Goal: Information Seeking & Learning: Check status

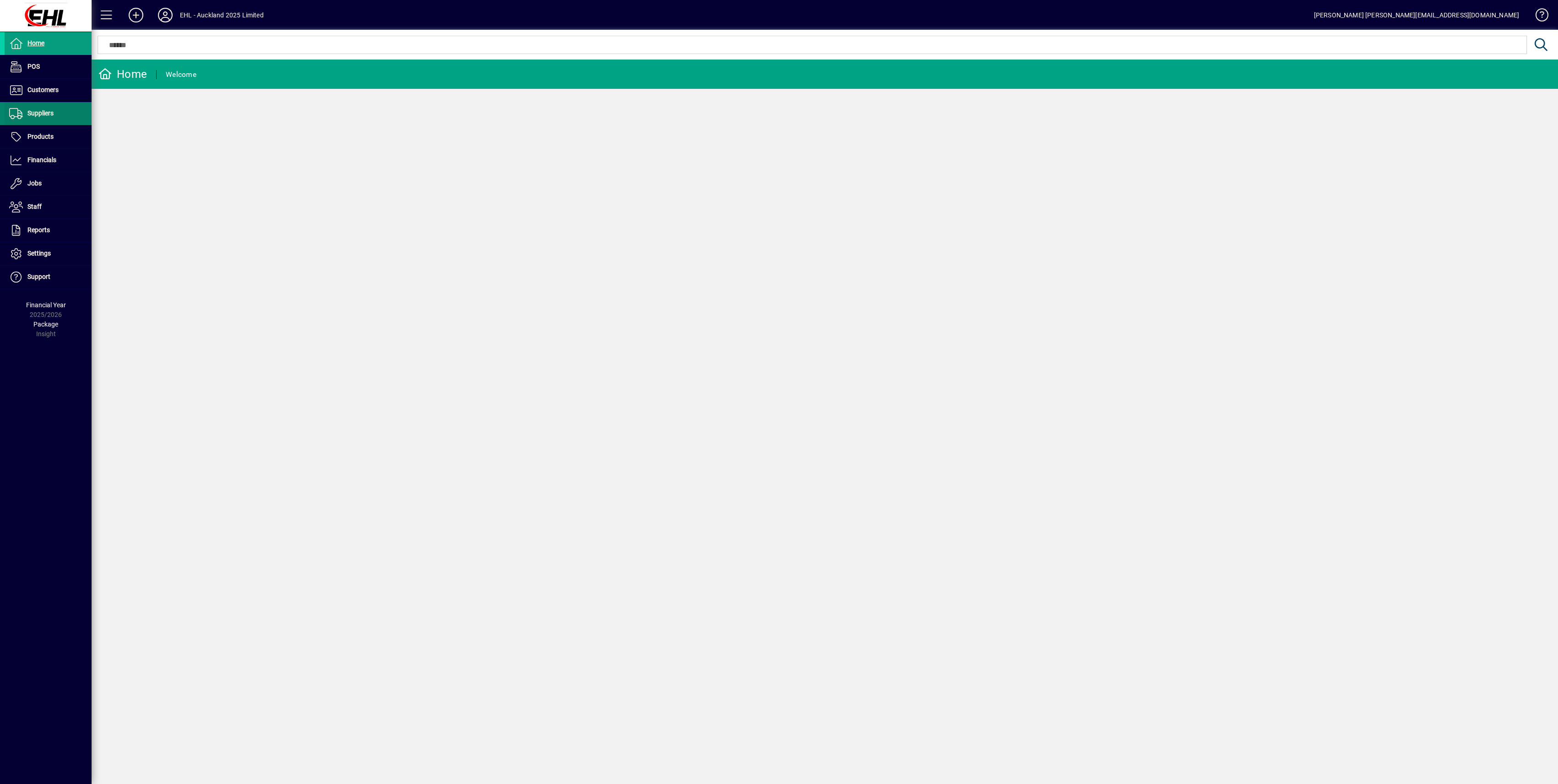
click at [31, 113] on span "Suppliers" at bounding box center [40, 113] width 26 height 8
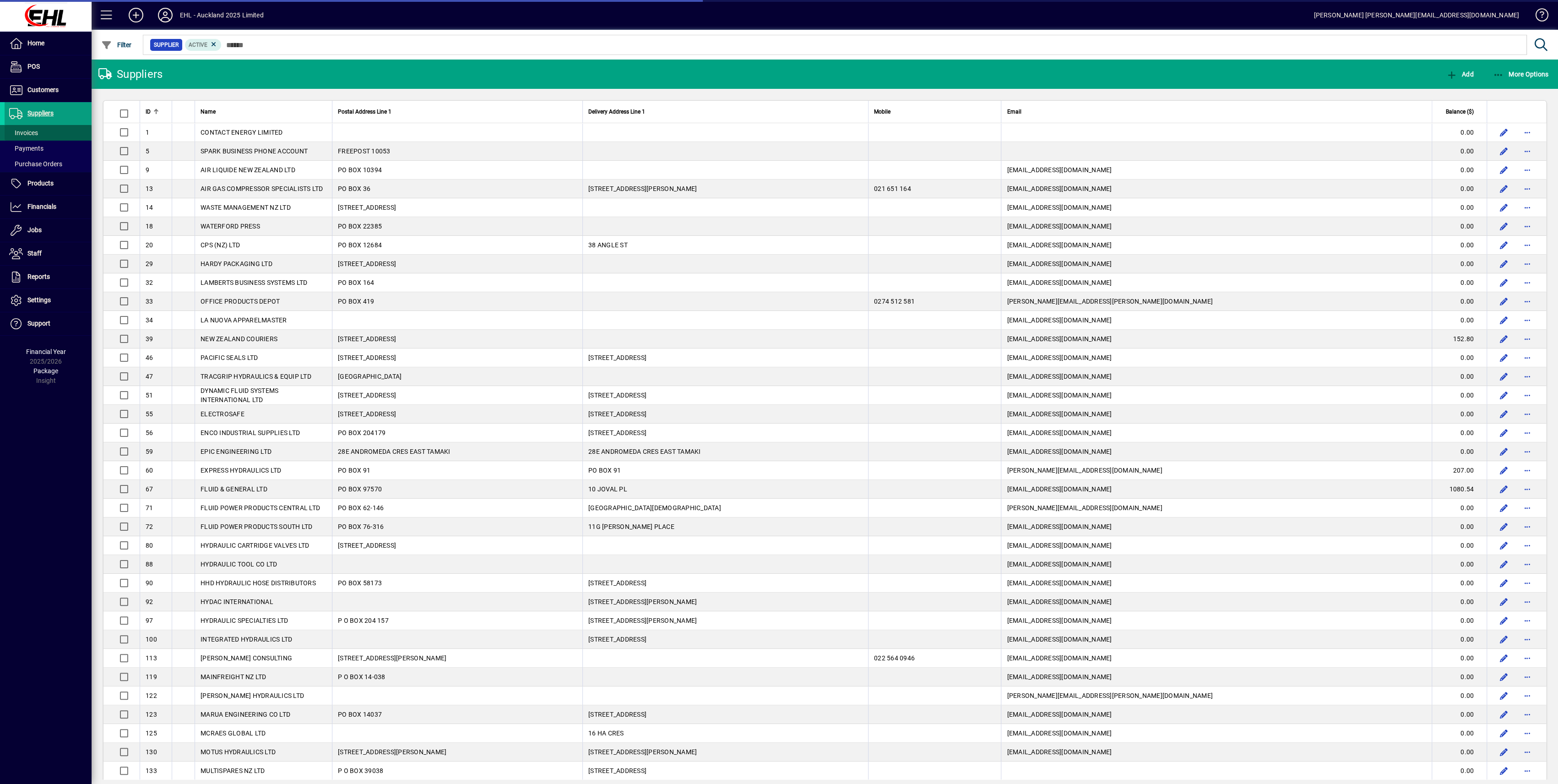
click at [16, 130] on span "Invoices" at bounding box center [23, 133] width 29 height 8
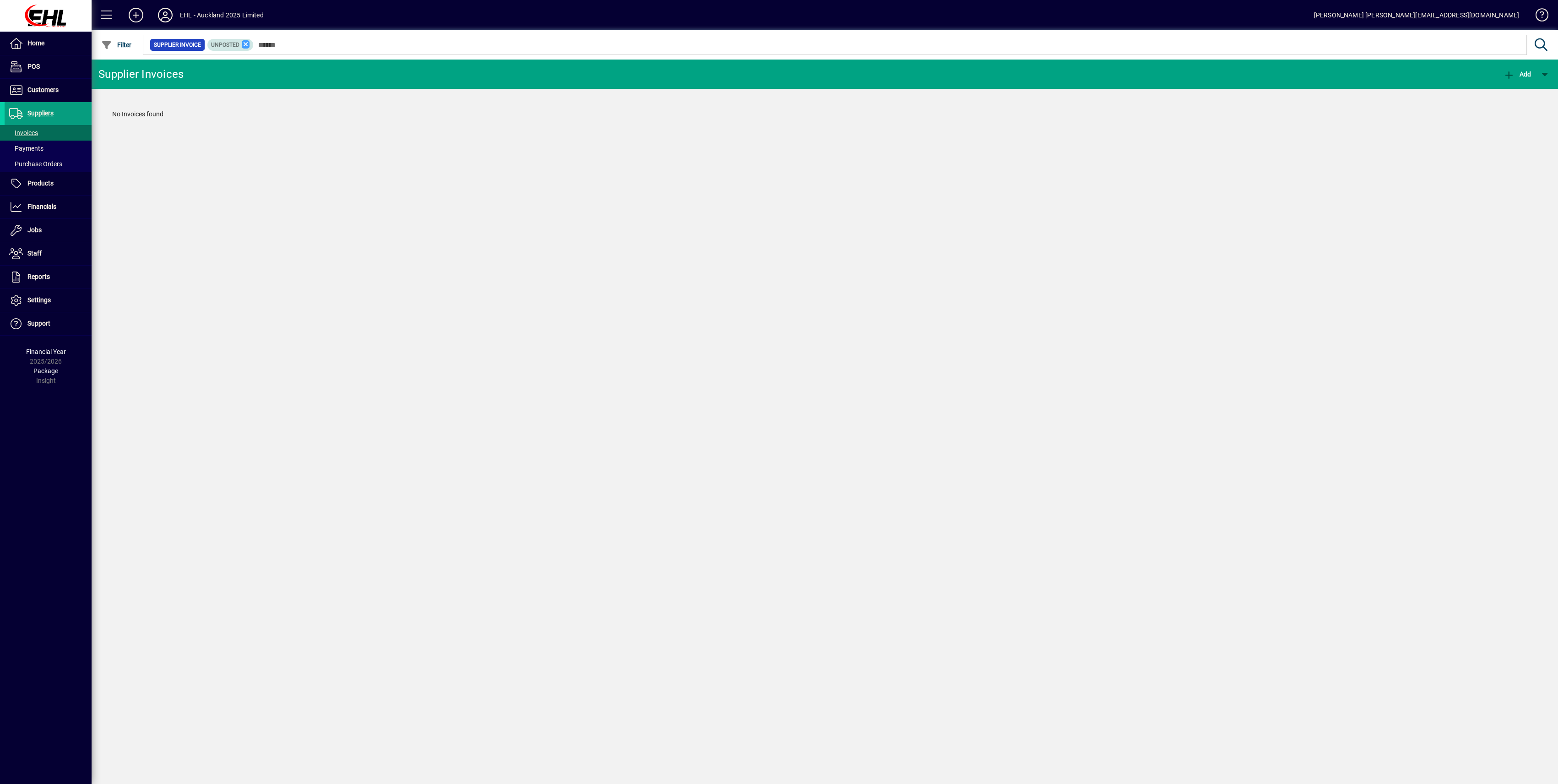
click at [247, 44] on icon at bounding box center [246, 44] width 9 height 9
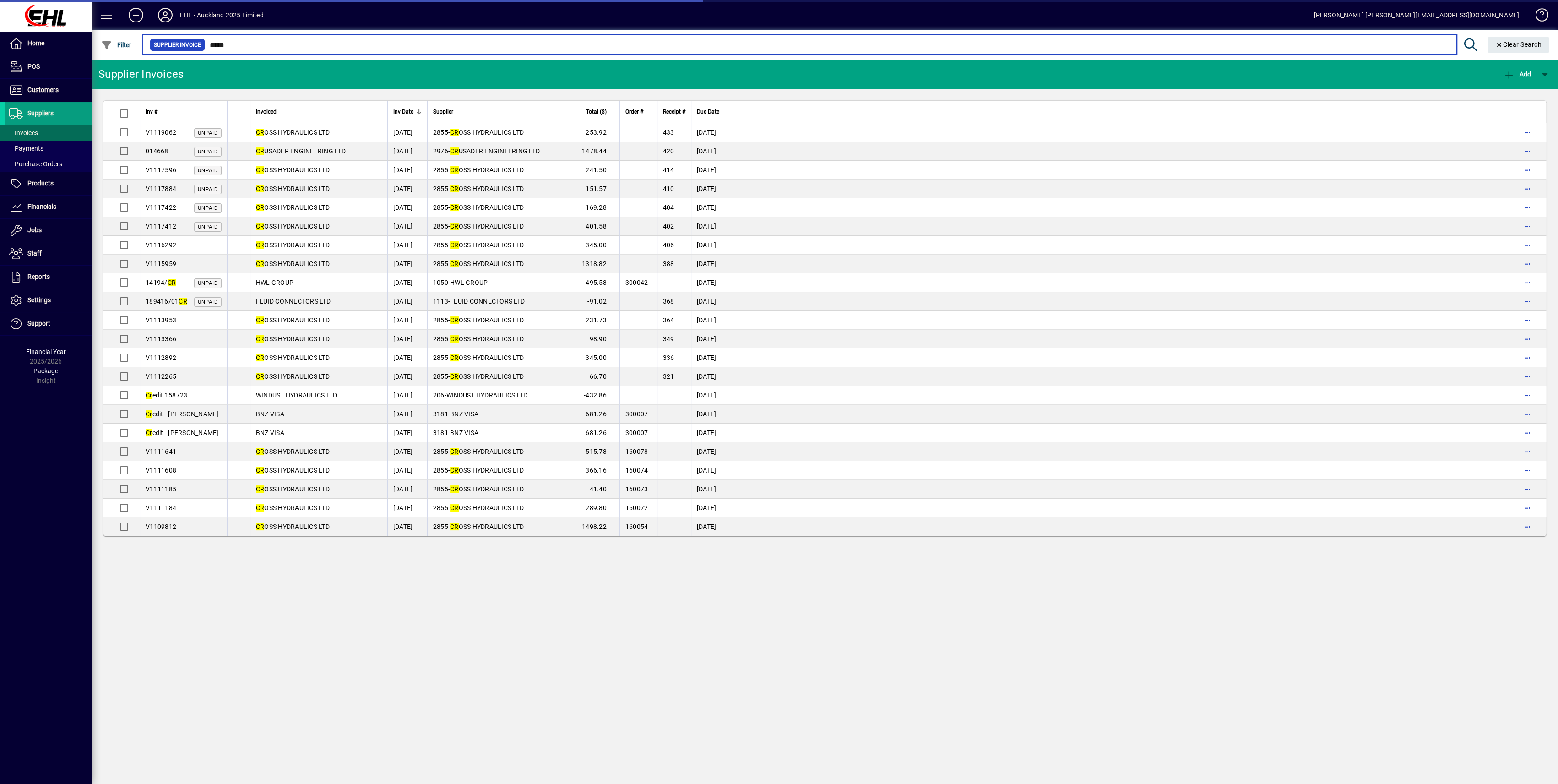
type input "*****"
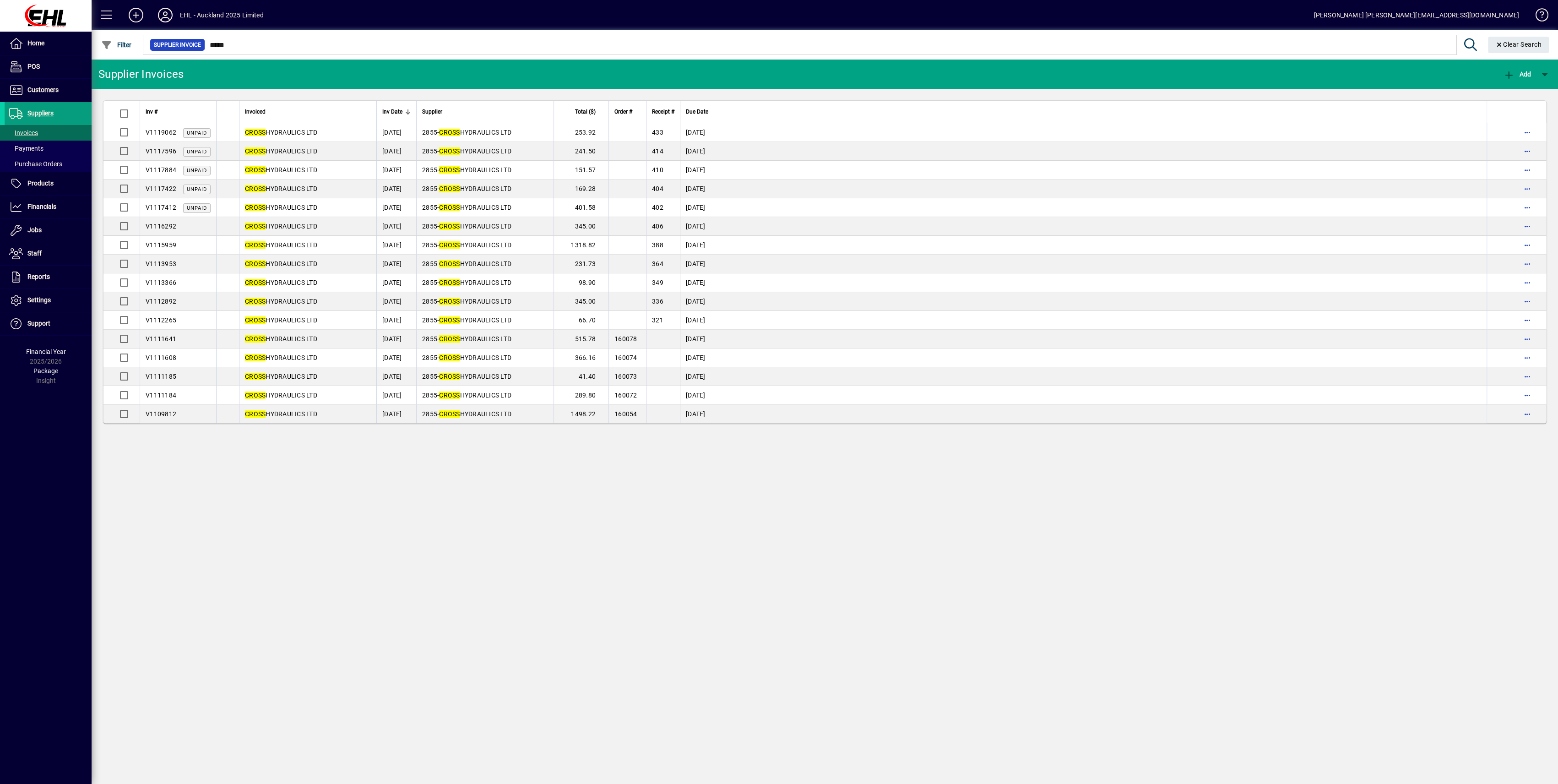
drag, startPoint x: 530, startPoint y: 539, endPoint x: 602, endPoint y: 605, distance: 97.7
click at [531, 539] on div "Supplier Invoices Add Inv # Invoiced Inv Date Supplier Total ($) Order # Receip…" at bounding box center [825, 421] width 1467 height 724
drag, startPoint x: 26, startPoint y: 129, endPoint x: 35, endPoint y: 131, distance: 9.2
click at [26, 130] on span "Invoices" at bounding box center [23, 133] width 29 height 8
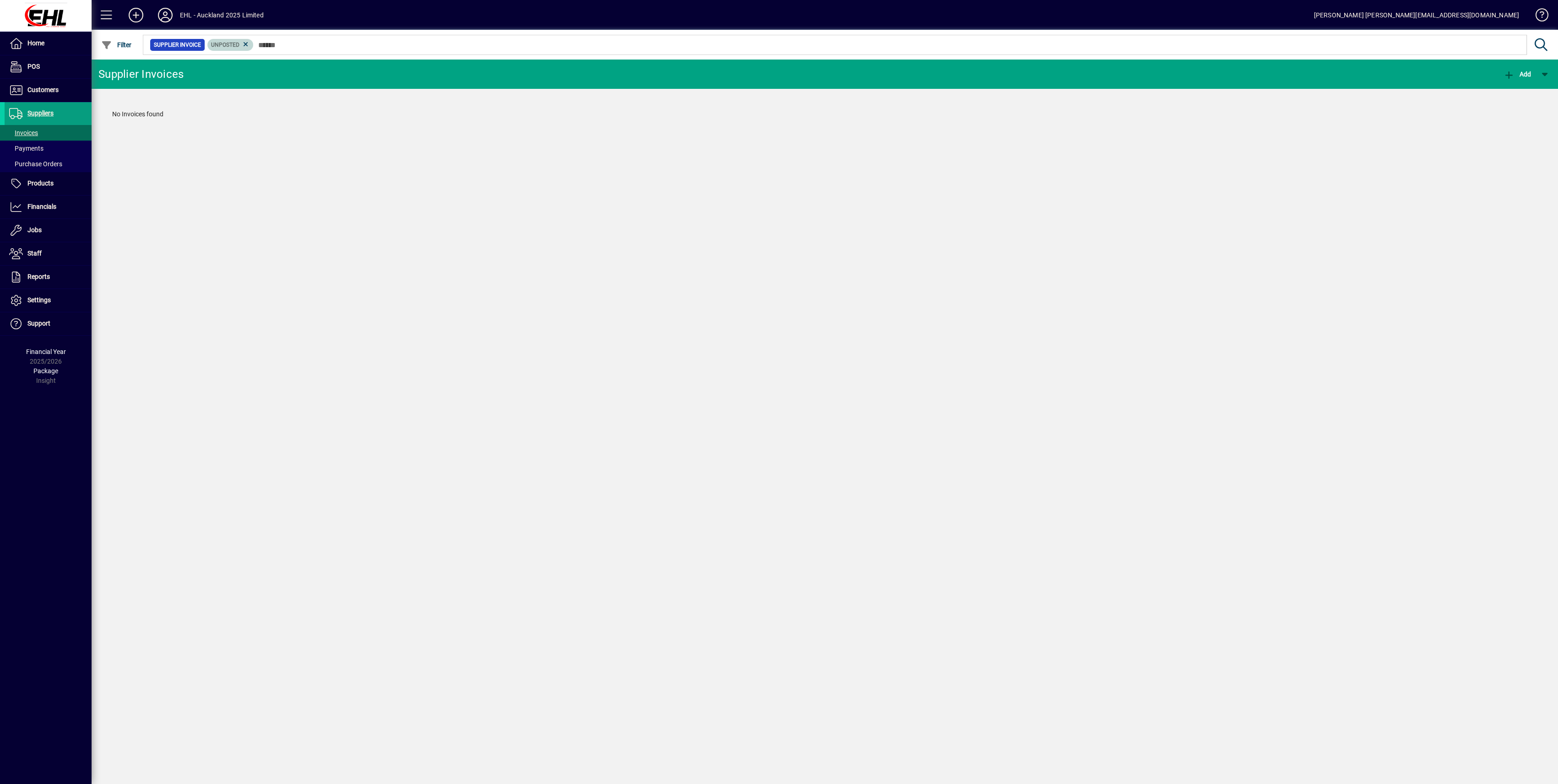
drag, startPoint x: 246, startPoint y: 43, endPoint x: 259, endPoint y: 70, distance: 30.0
click at [246, 43] on icon at bounding box center [246, 44] width 9 height 9
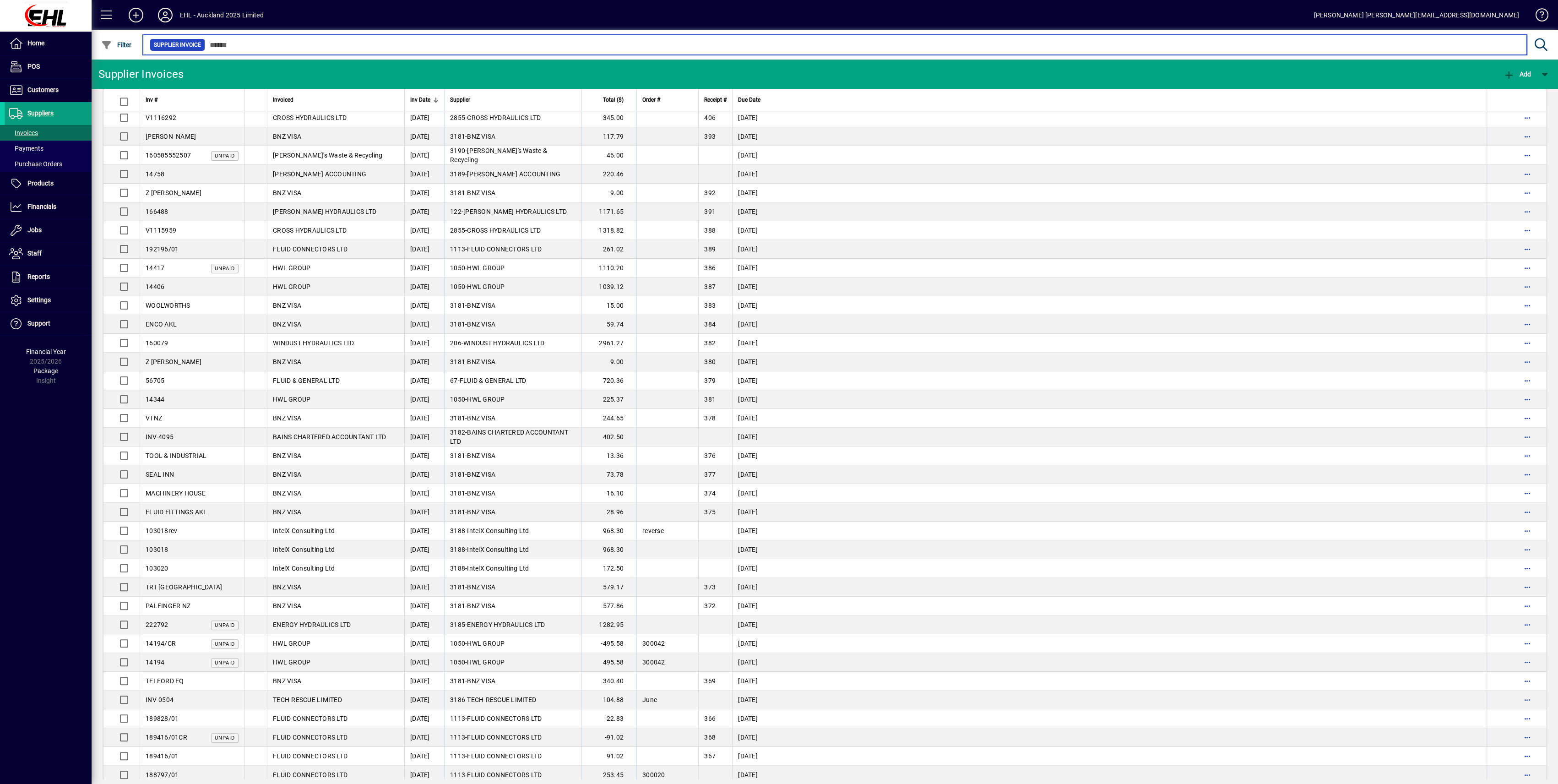
scroll to position [1253, 0]
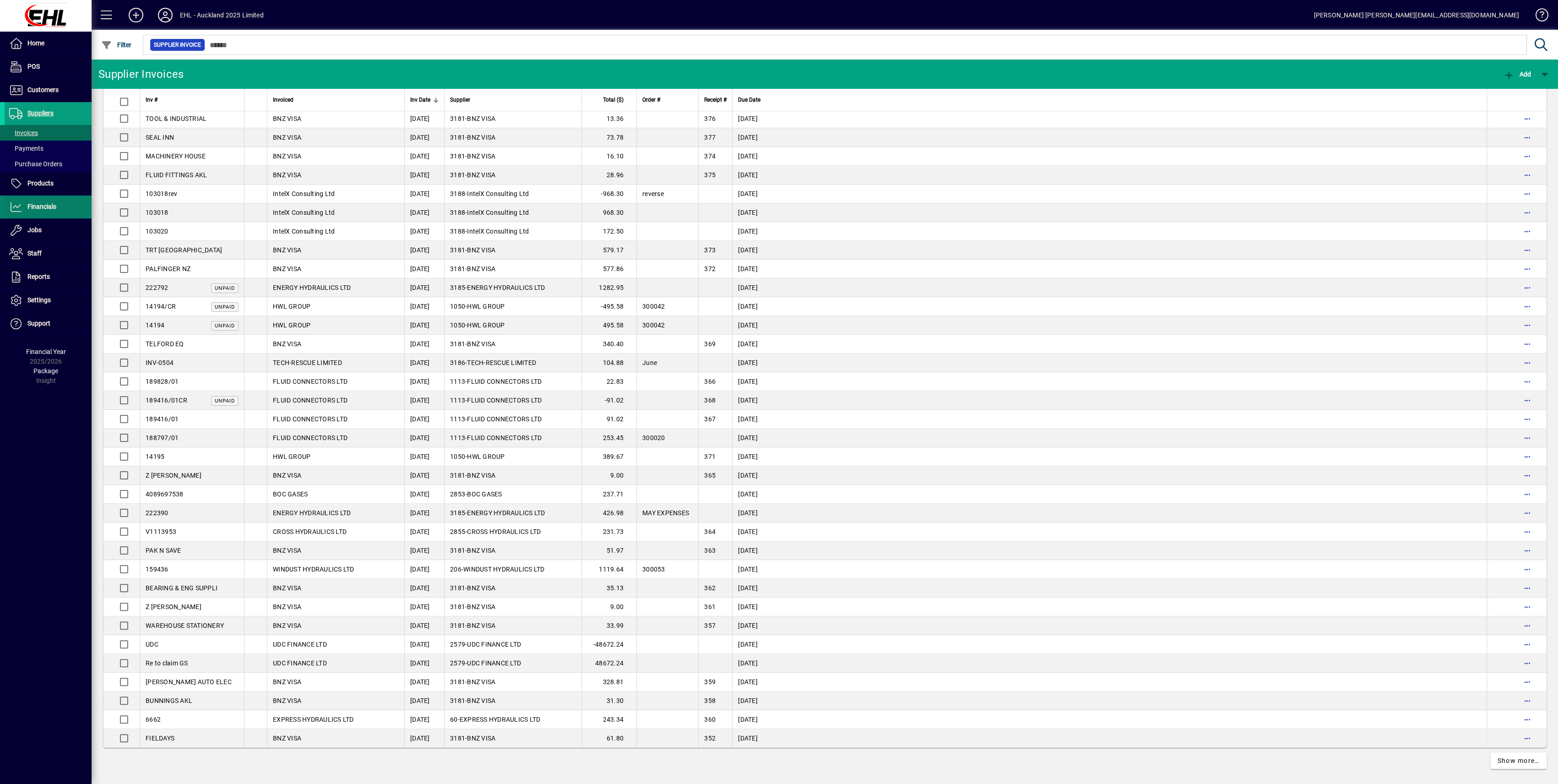
click at [37, 208] on span "Financials" at bounding box center [42, 207] width 29 height 8
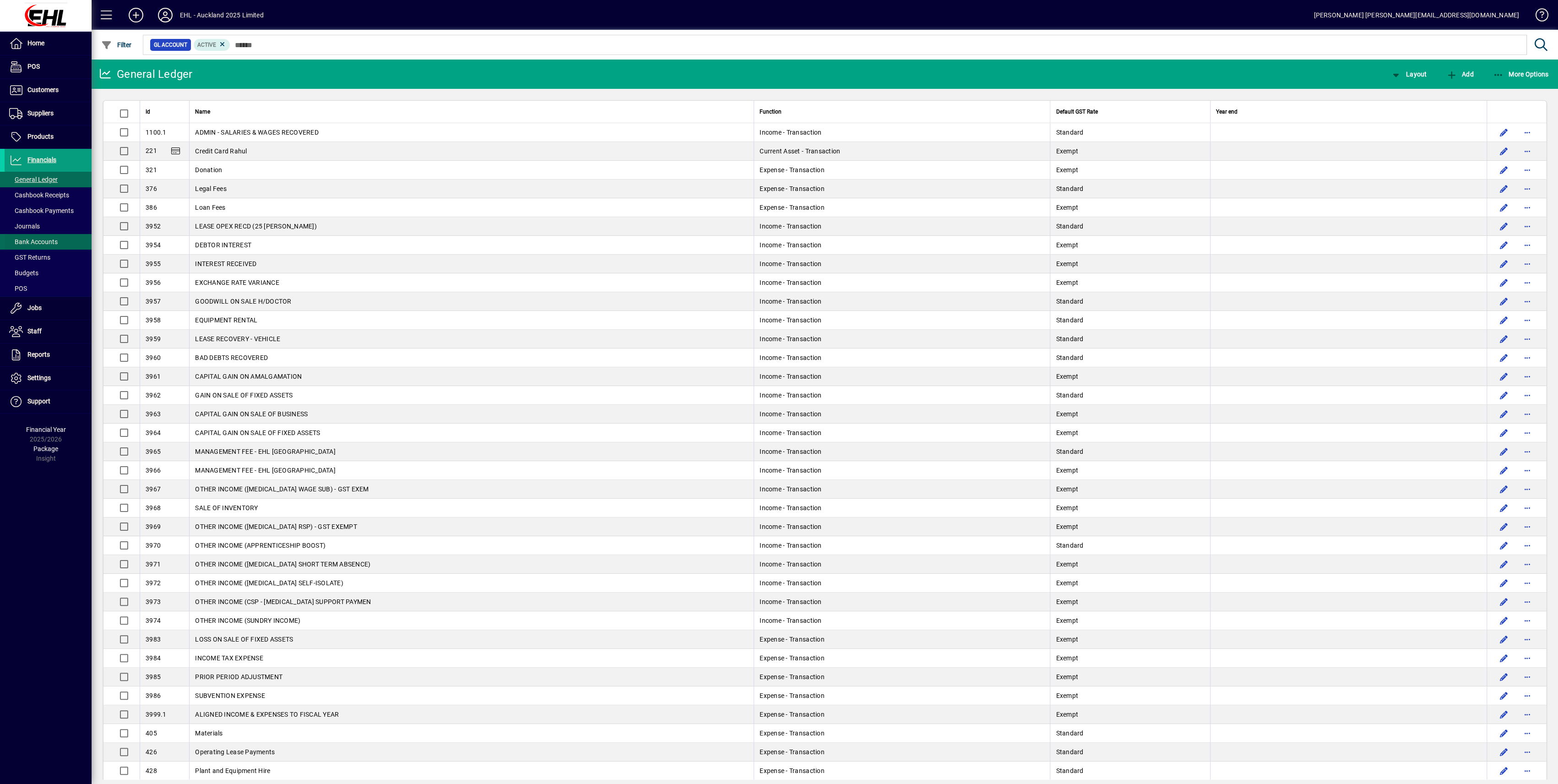
click at [28, 243] on span "Bank Accounts" at bounding box center [33, 242] width 48 height 8
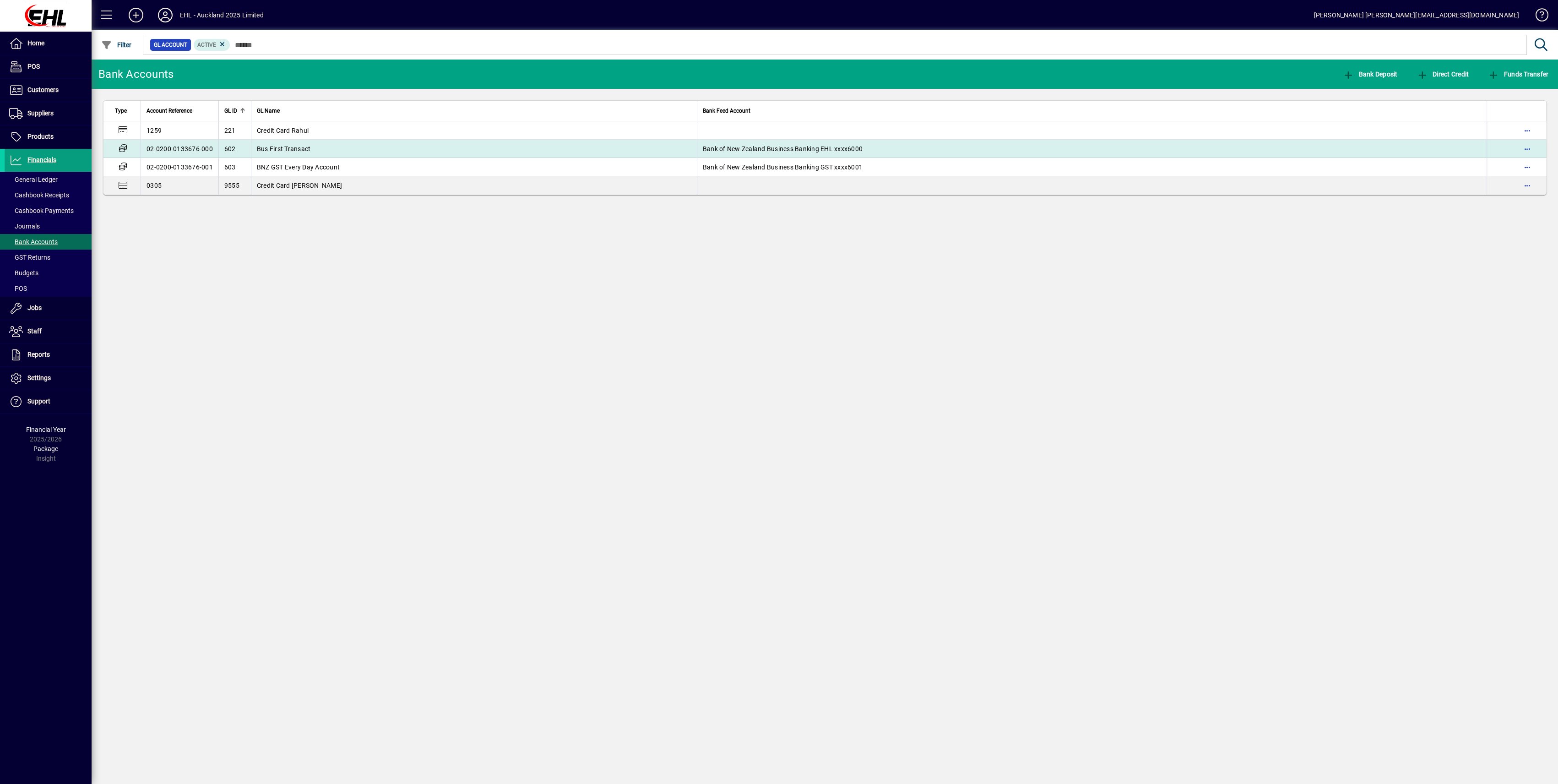
click at [287, 143] on td "Bus First Transact" at bounding box center [473, 148] width 446 height 18
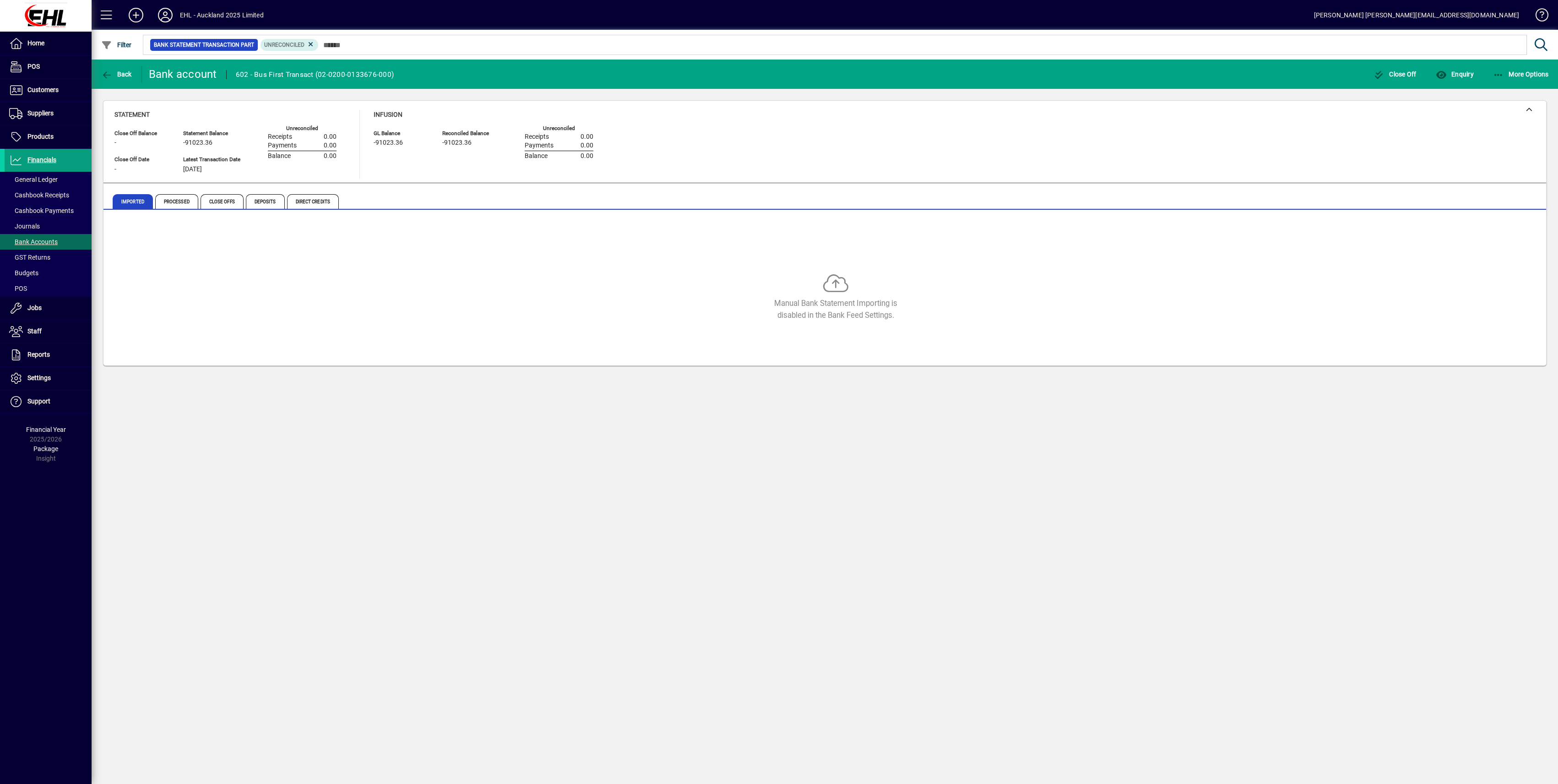
click at [310, 44] on icon at bounding box center [310, 44] width 9 height 9
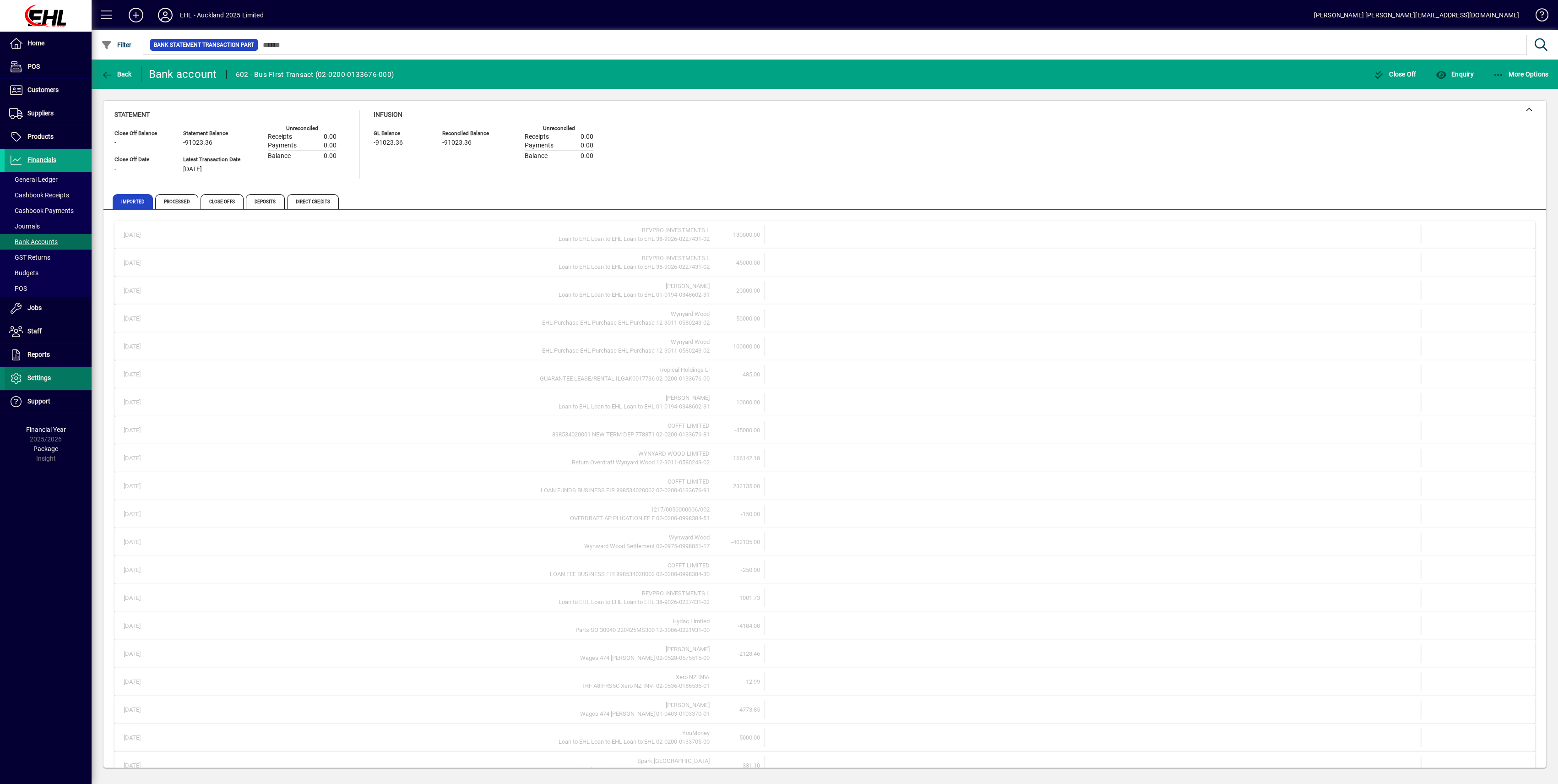
drag, startPoint x: 47, startPoint y: 379, endPoint x: 60, endPoint y: 389, distance: 16.4
click at [47, 379] on span "Settings" at bounding box center [39, 378] width 23 height 8
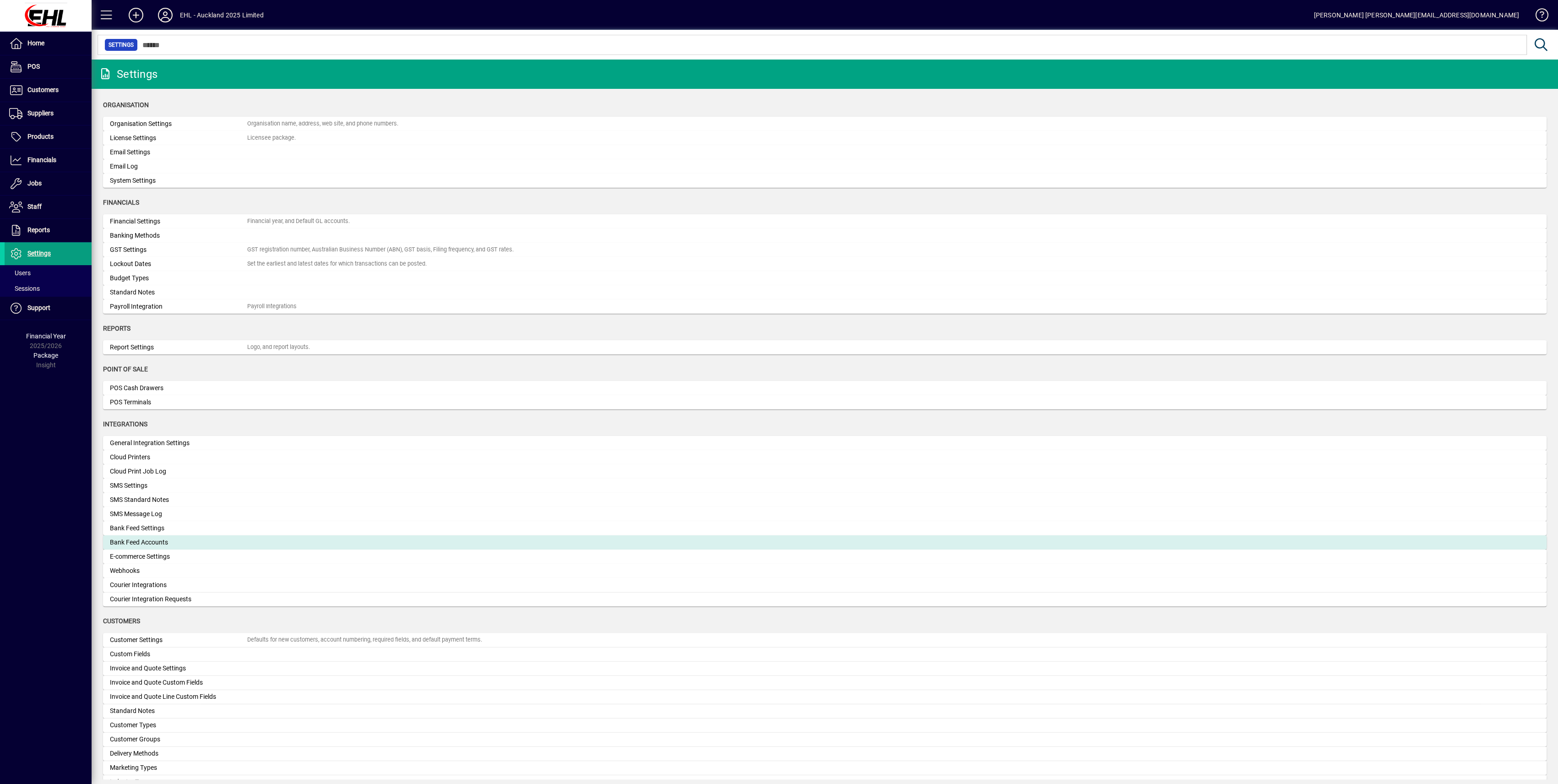
click at [143, 546] on div "Bank Feed Accounts" at bounding box center [179, 542] width 137 height 10
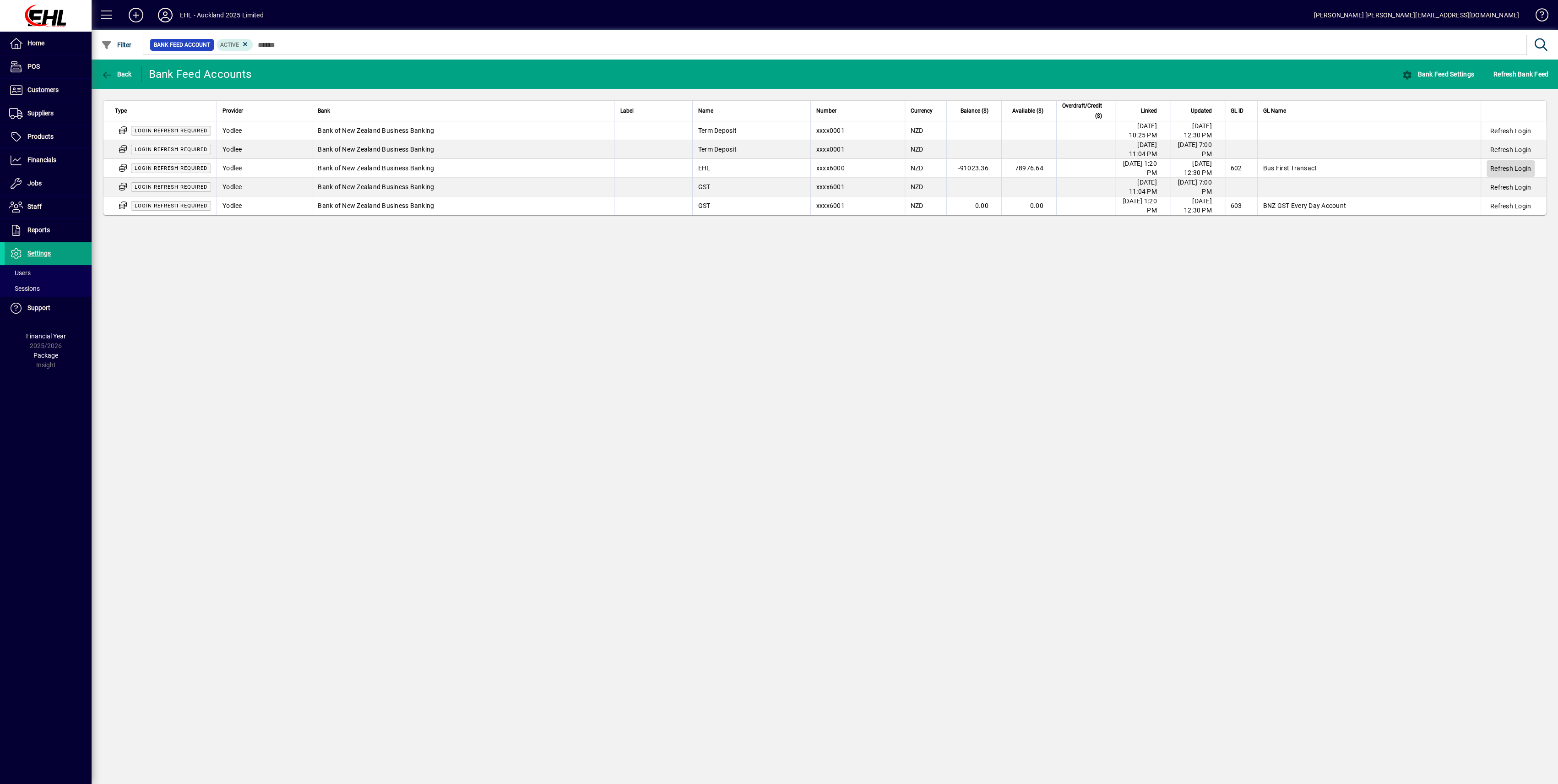
click at [1509, 169] on span "Refresh Login" at bounding box center [1511, 168] width 41 height 9
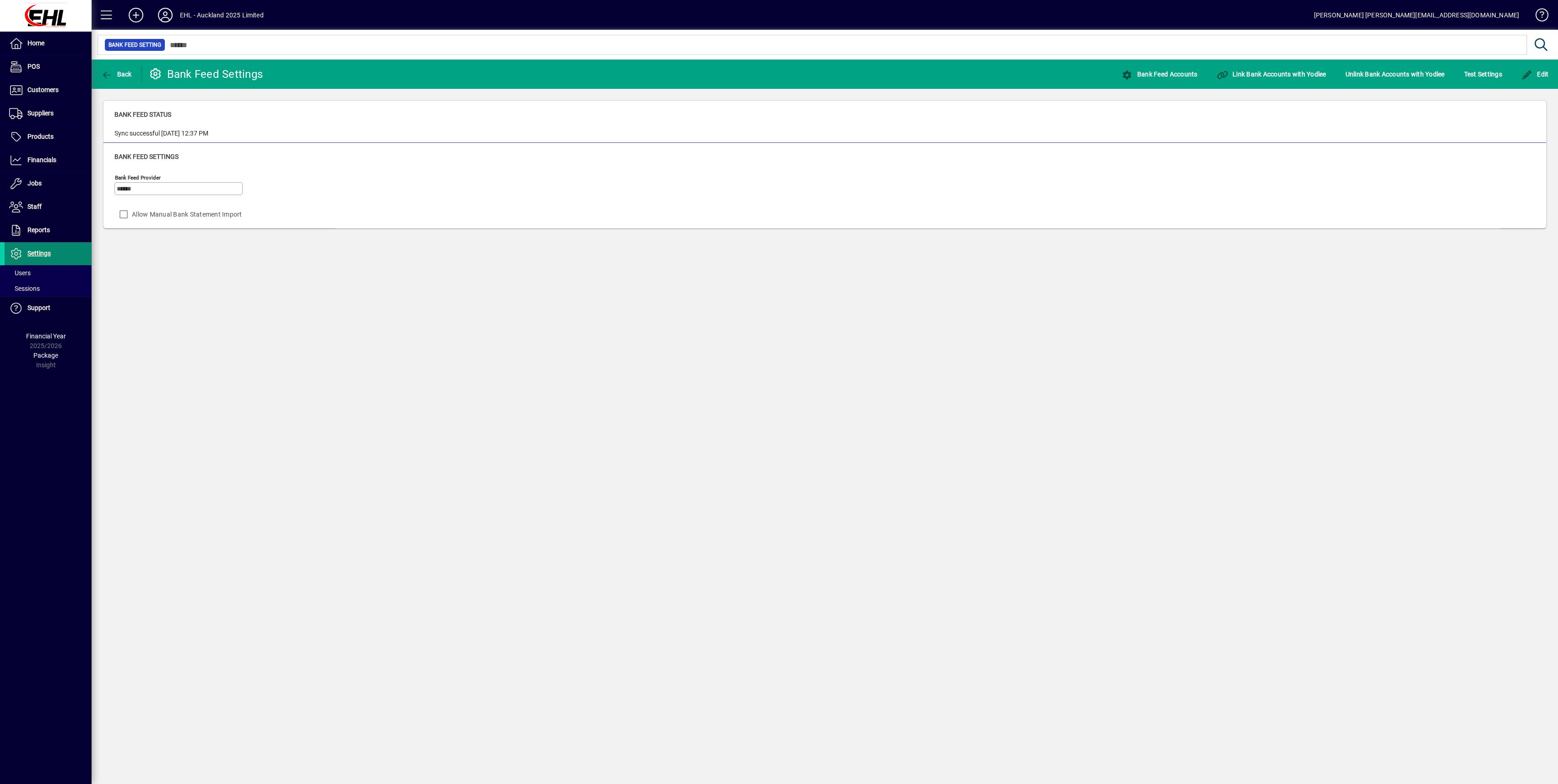
click at [34, 250] on span "Settings" at bounding box center [39, 253] width 23 height 8
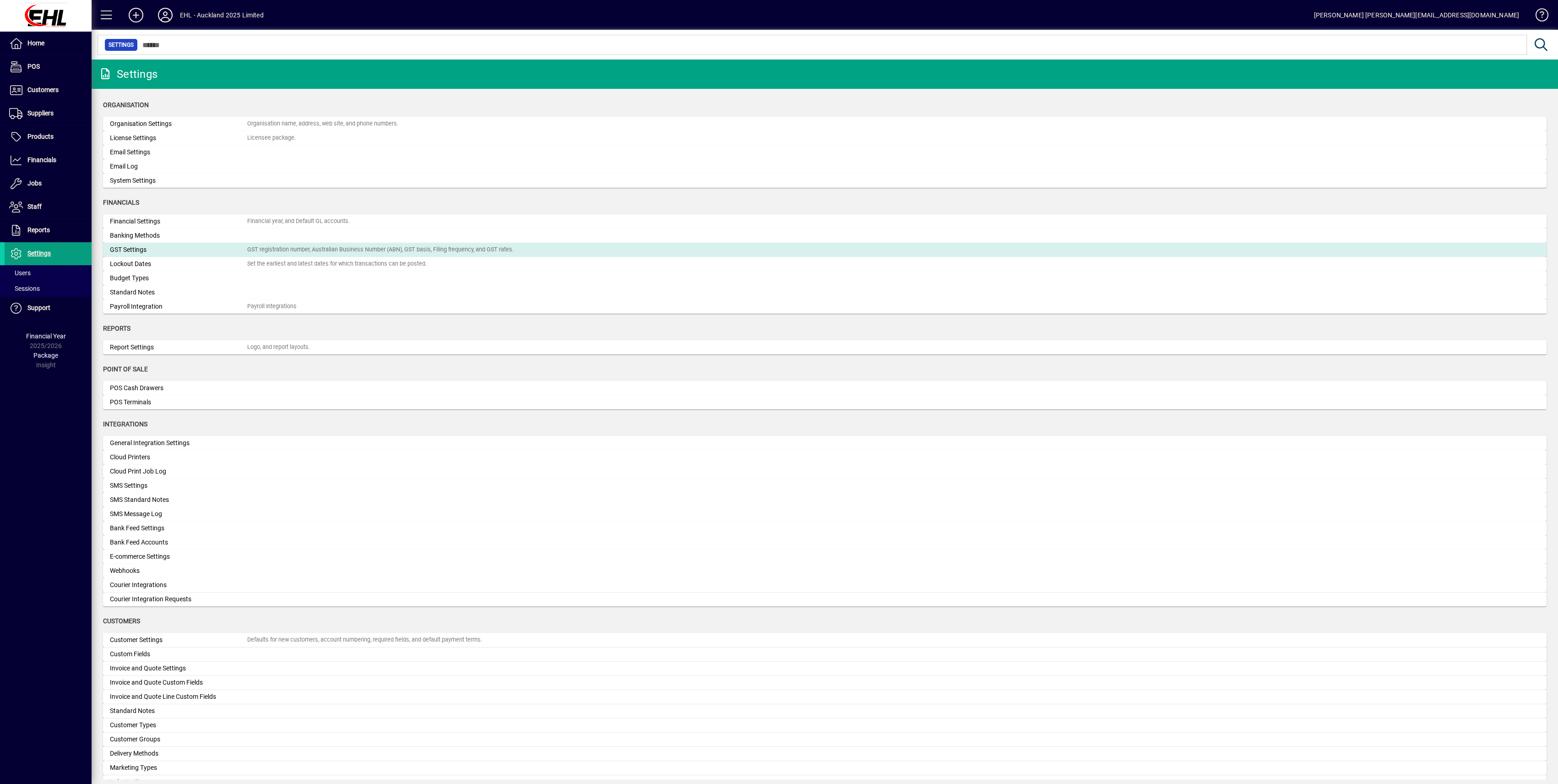
click at [136, 250] on div "GST Settings" at bounding box center [179, 249] width 137 height 10
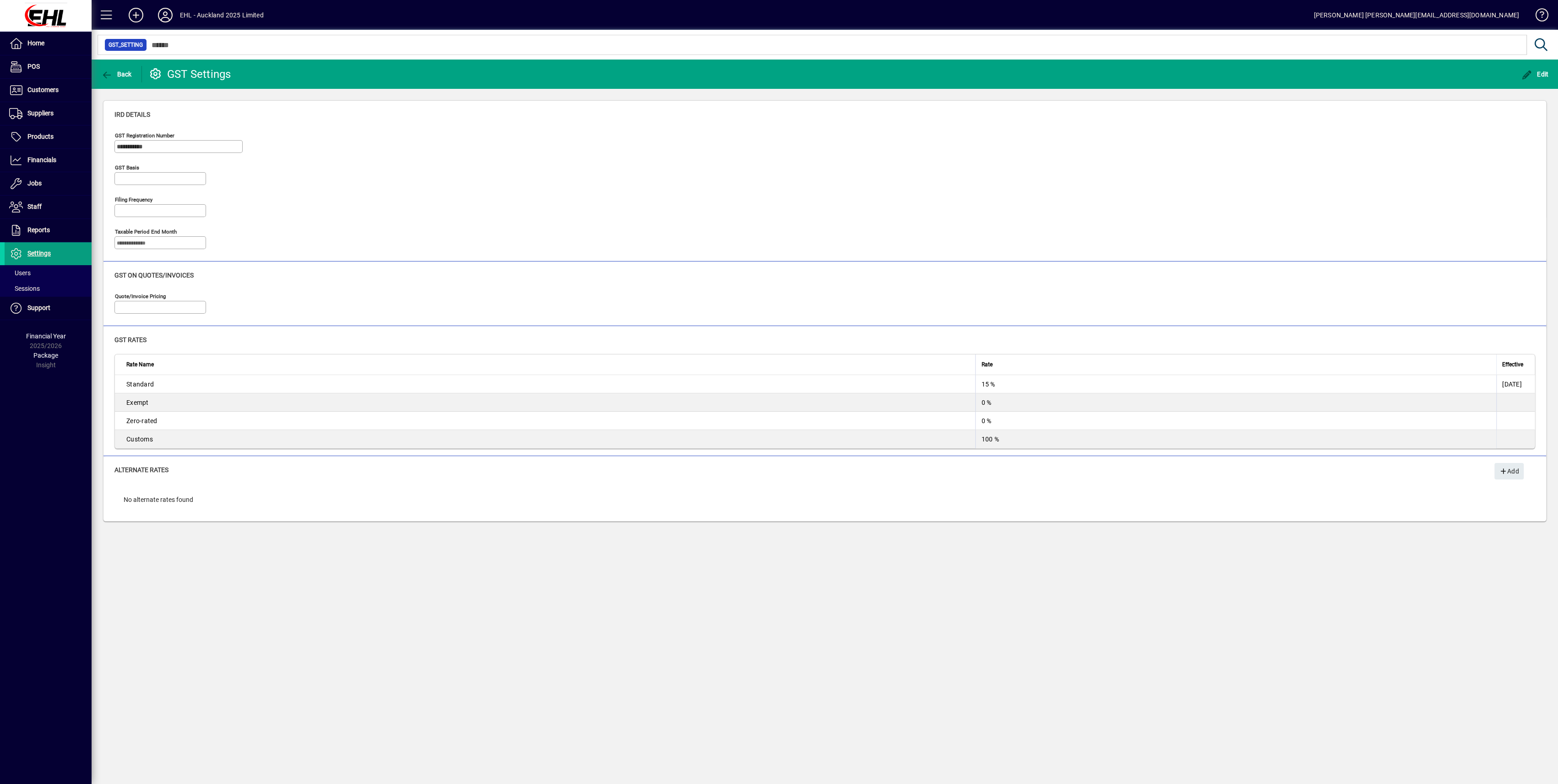
type input "**********"
type input "*****"
type input "**********"
click at [42, 163] on span "Financials" at bounding box center [31, 160] width 52 height 11
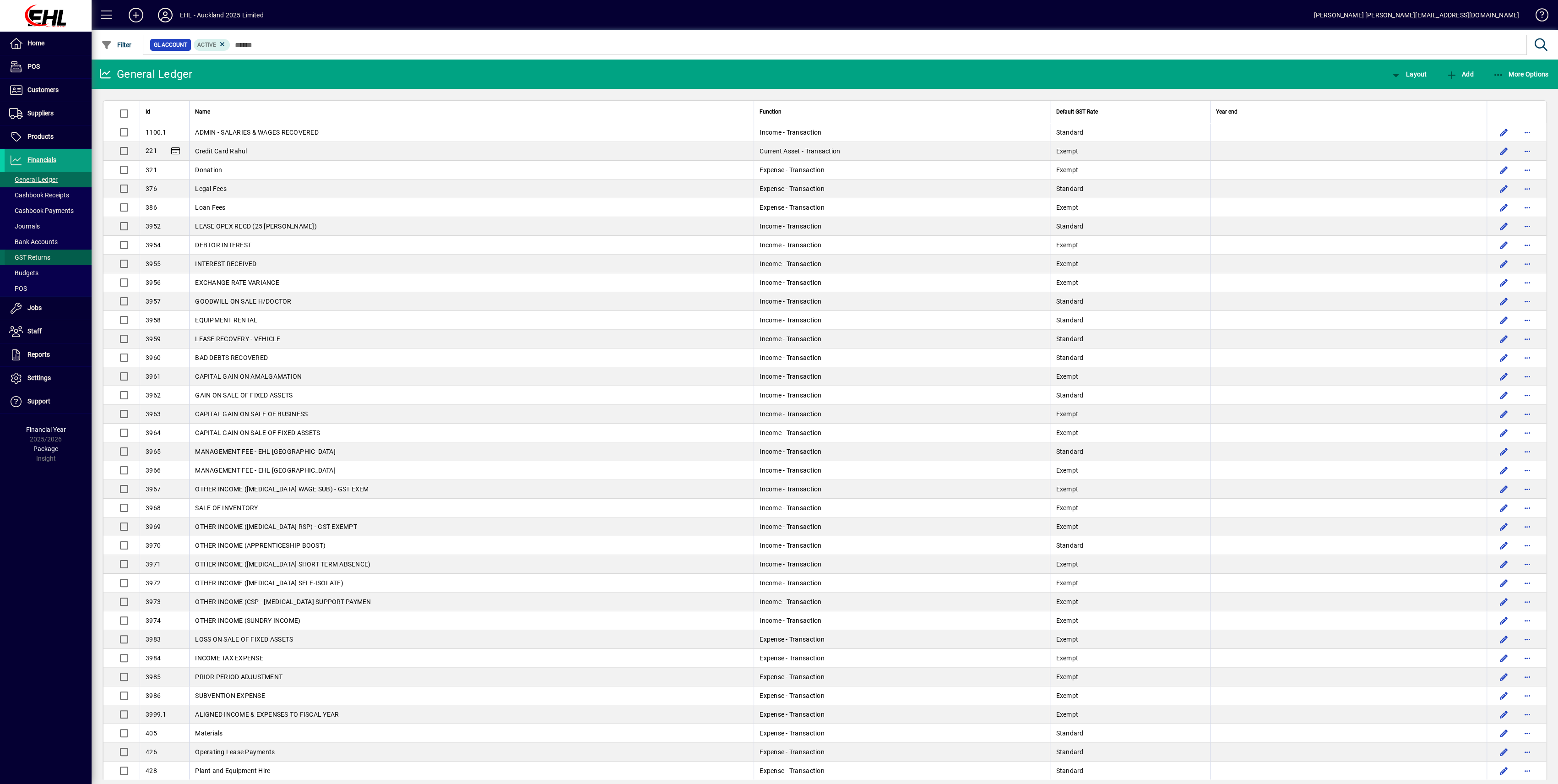
click at [27, 257] on span "GST Returns" at bounding box center [29, 257] width 42 height 8
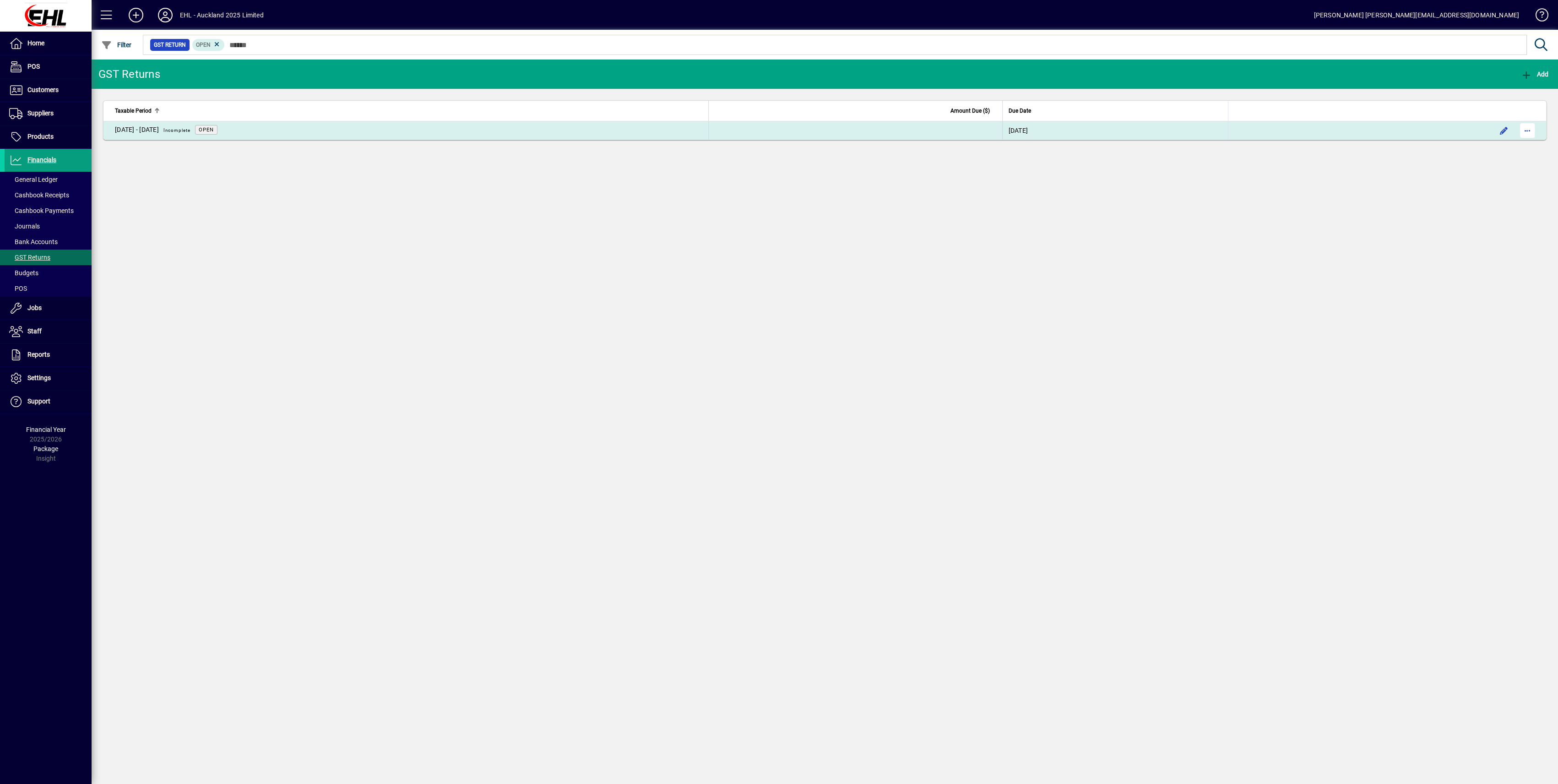
click at [1530, 131] on span "button" at bounding box center [1527, 131] width 22 height 22
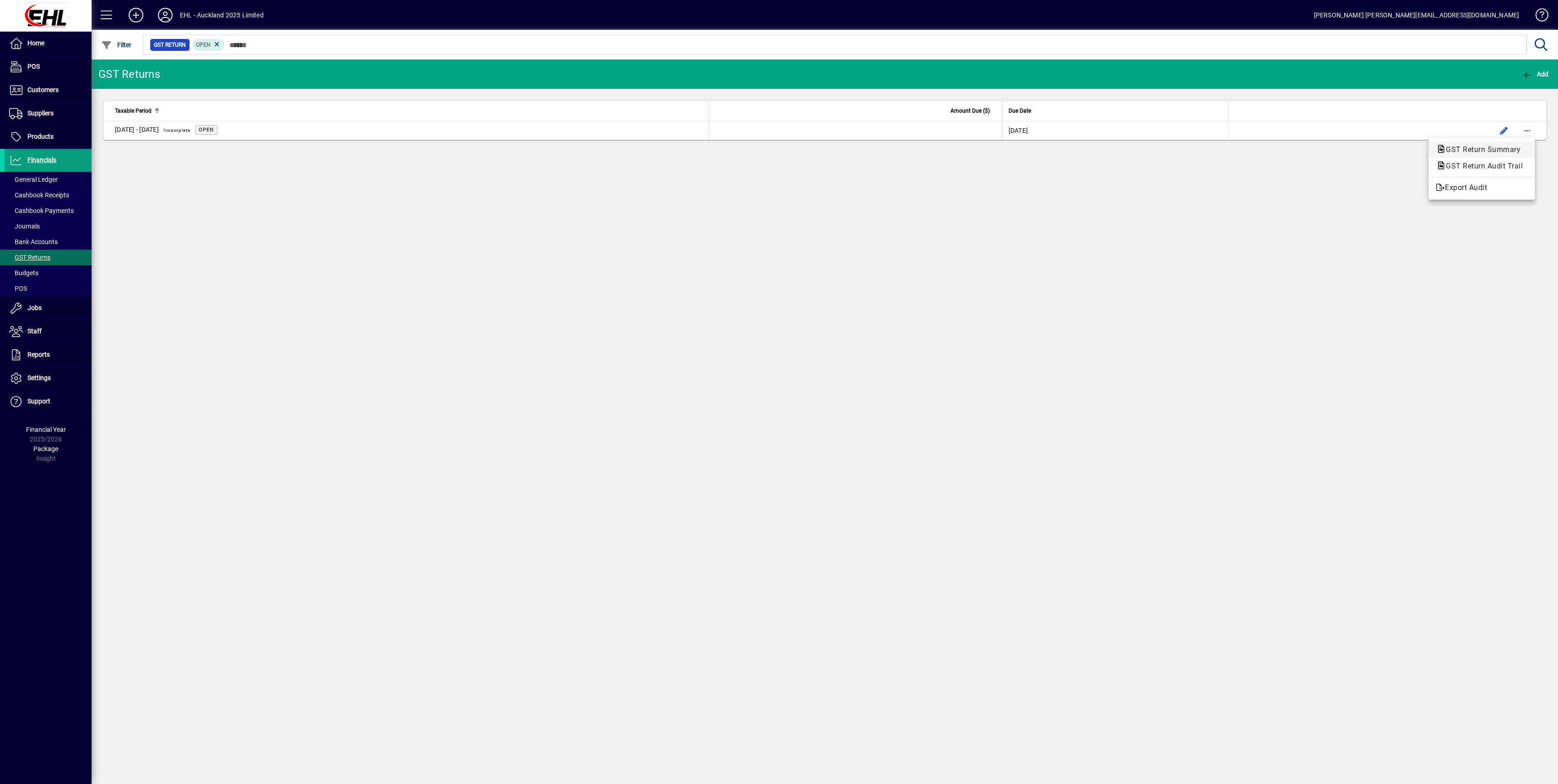
click at [1462, 153] on span "GST Return Summary" at bounding box center [1481, 149] width 89 height 9
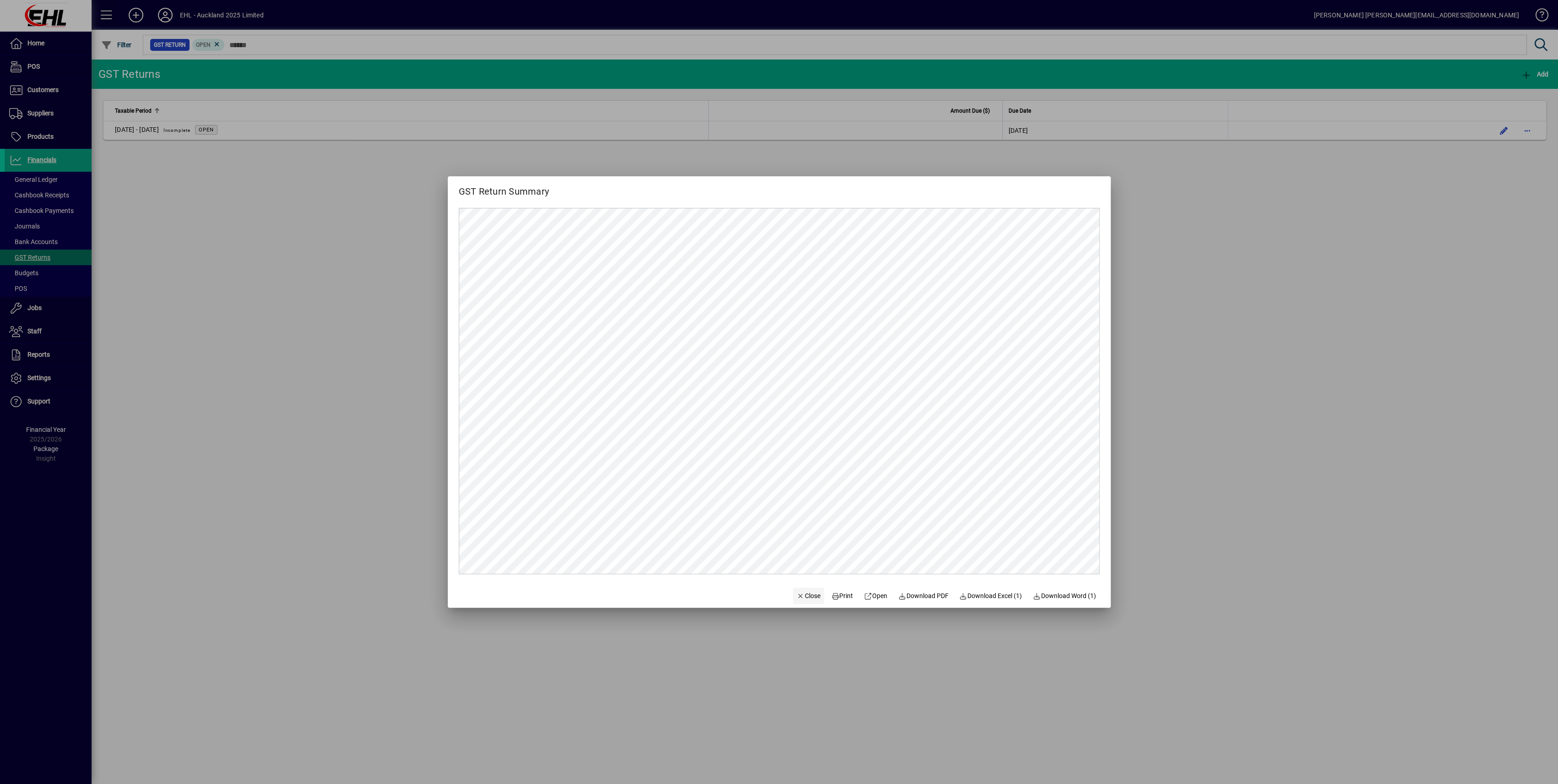
click at [804, 598] on span "Close" at bounding box center [808, 595] width 24 height 10
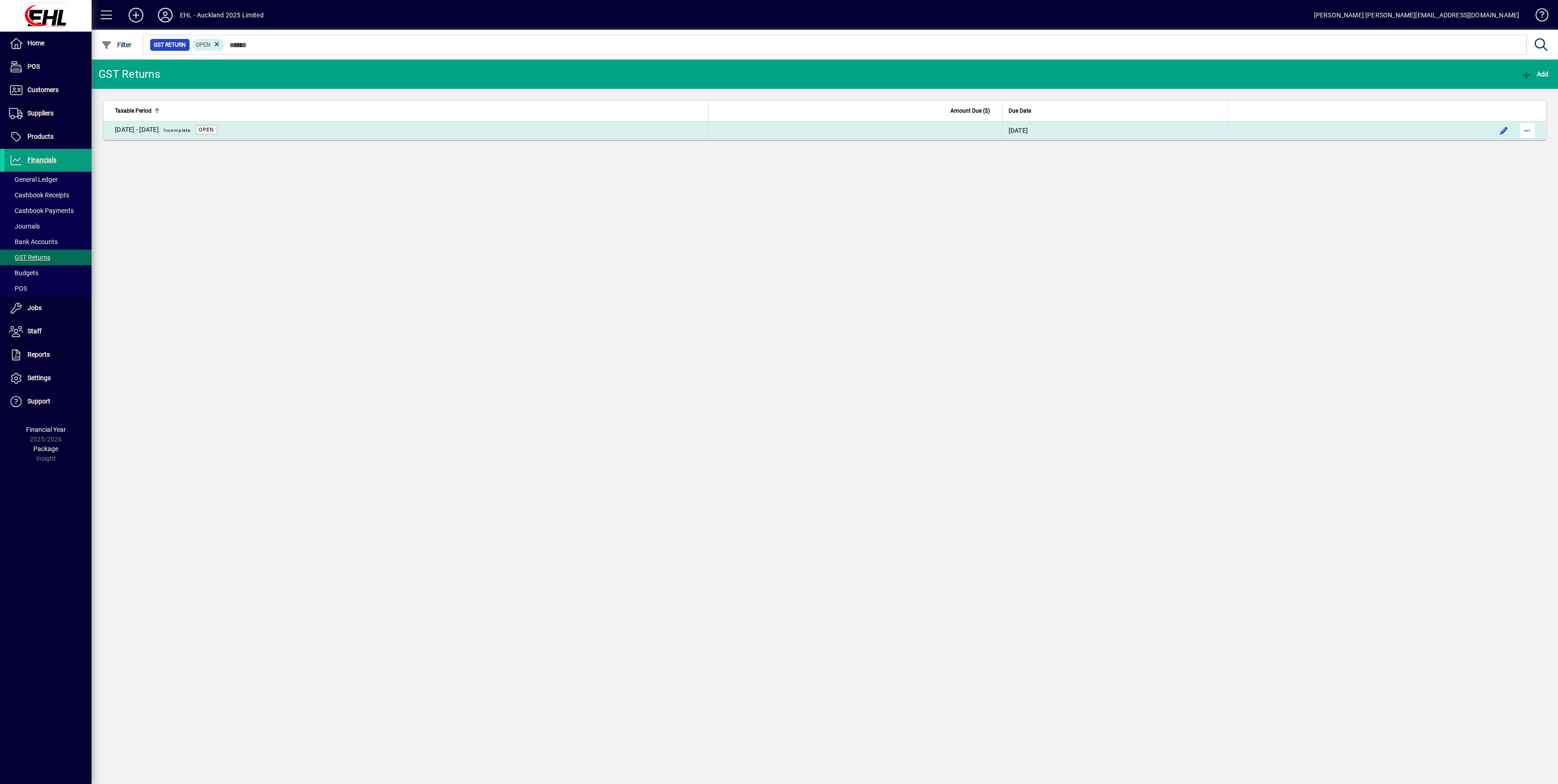
click at [1529, 128] on span "button" at bounding box center [1527, 131] width 22 height 22
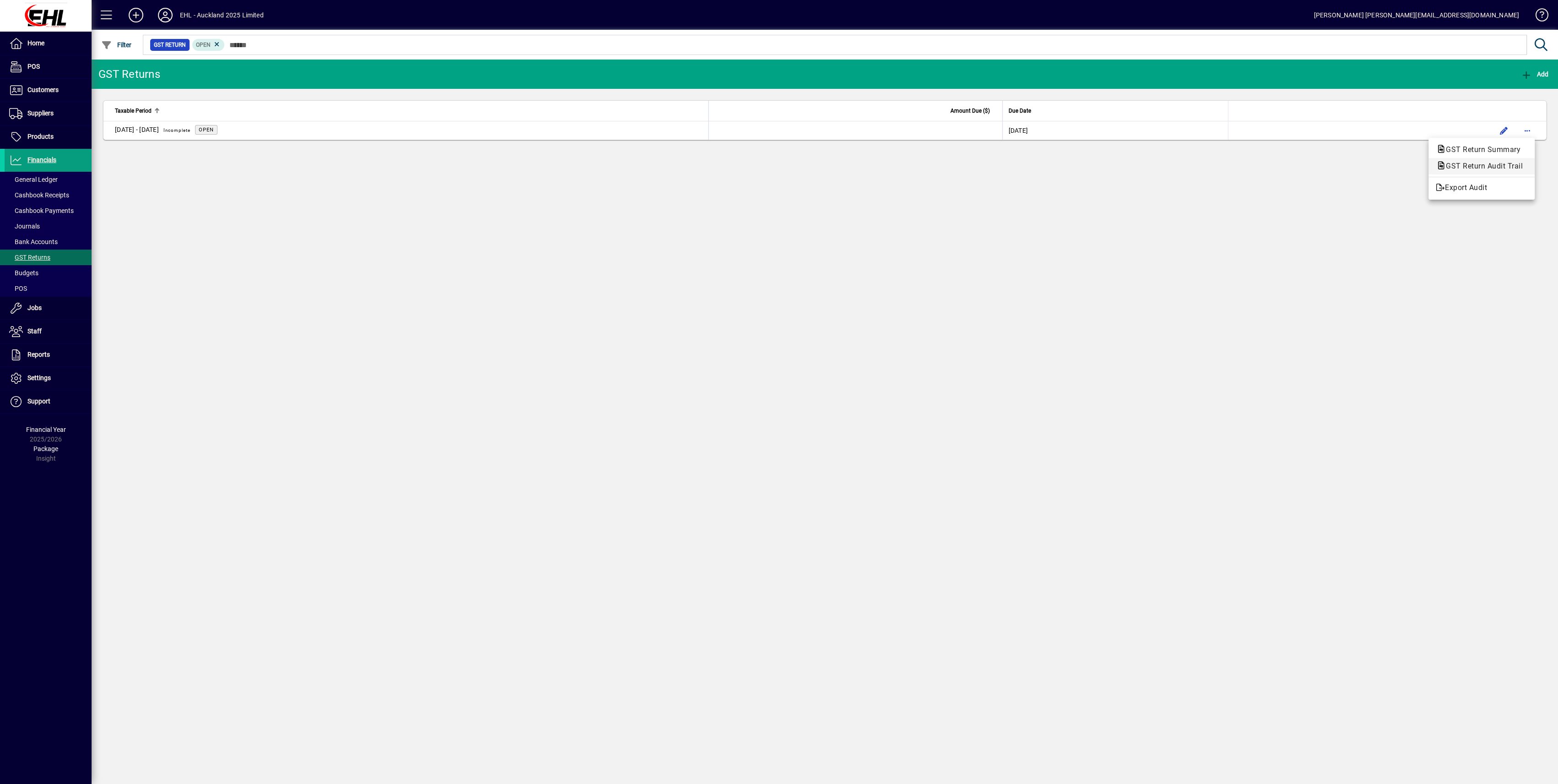
click at [1495, 163] on span "GST Return Audit Trail" at bounding box center [1482, 165] width 92 height 9
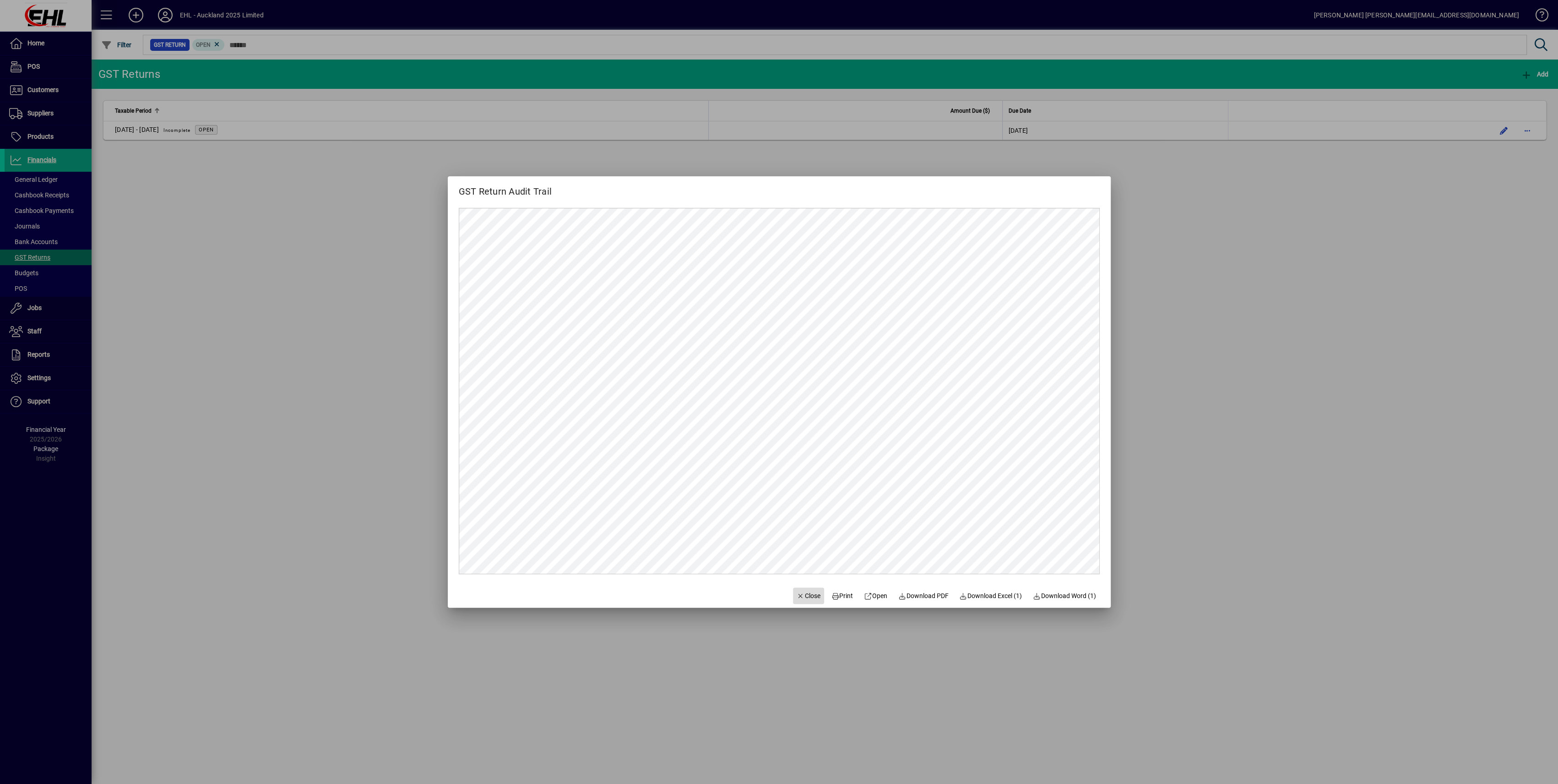
click at [804, 599] on span "Close" at bounding box center [808, 595] width 24 height 10
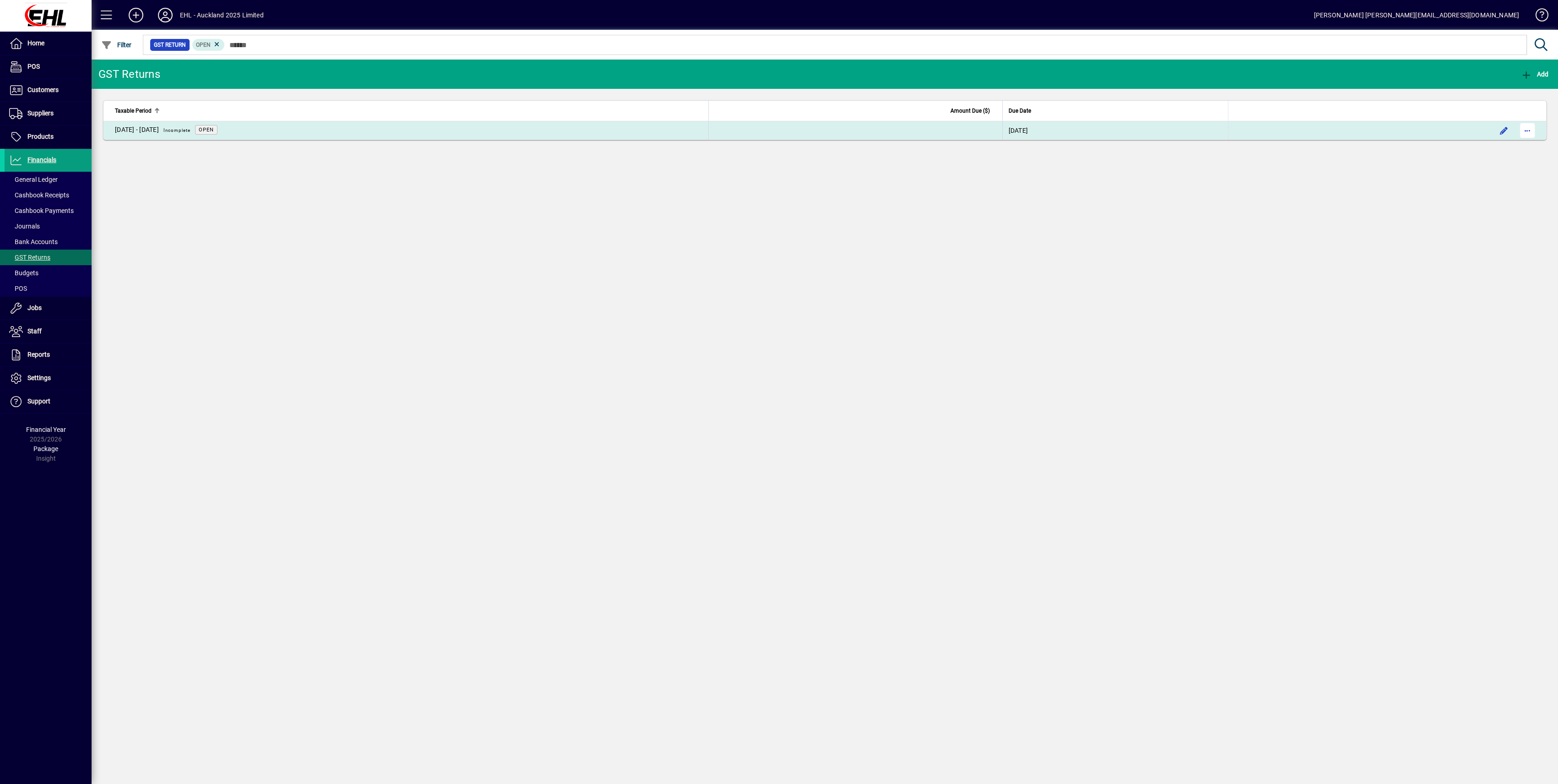
click at [1524, 131] on span "button" at bounding box center [1527, 131] width 22 height 22
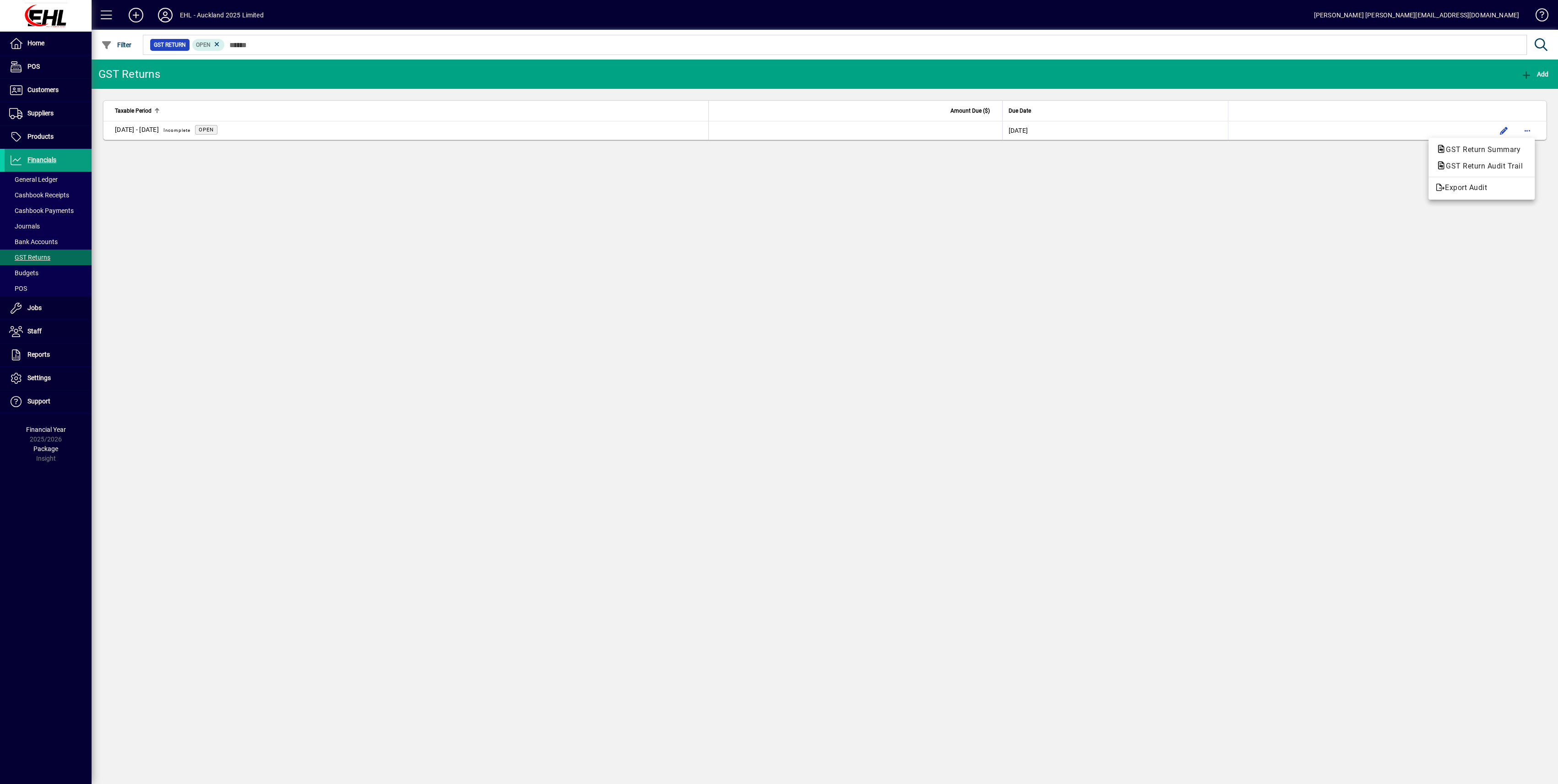
click at [1412, 302] on div at bounding box center [779, 392] width 1558 height 784
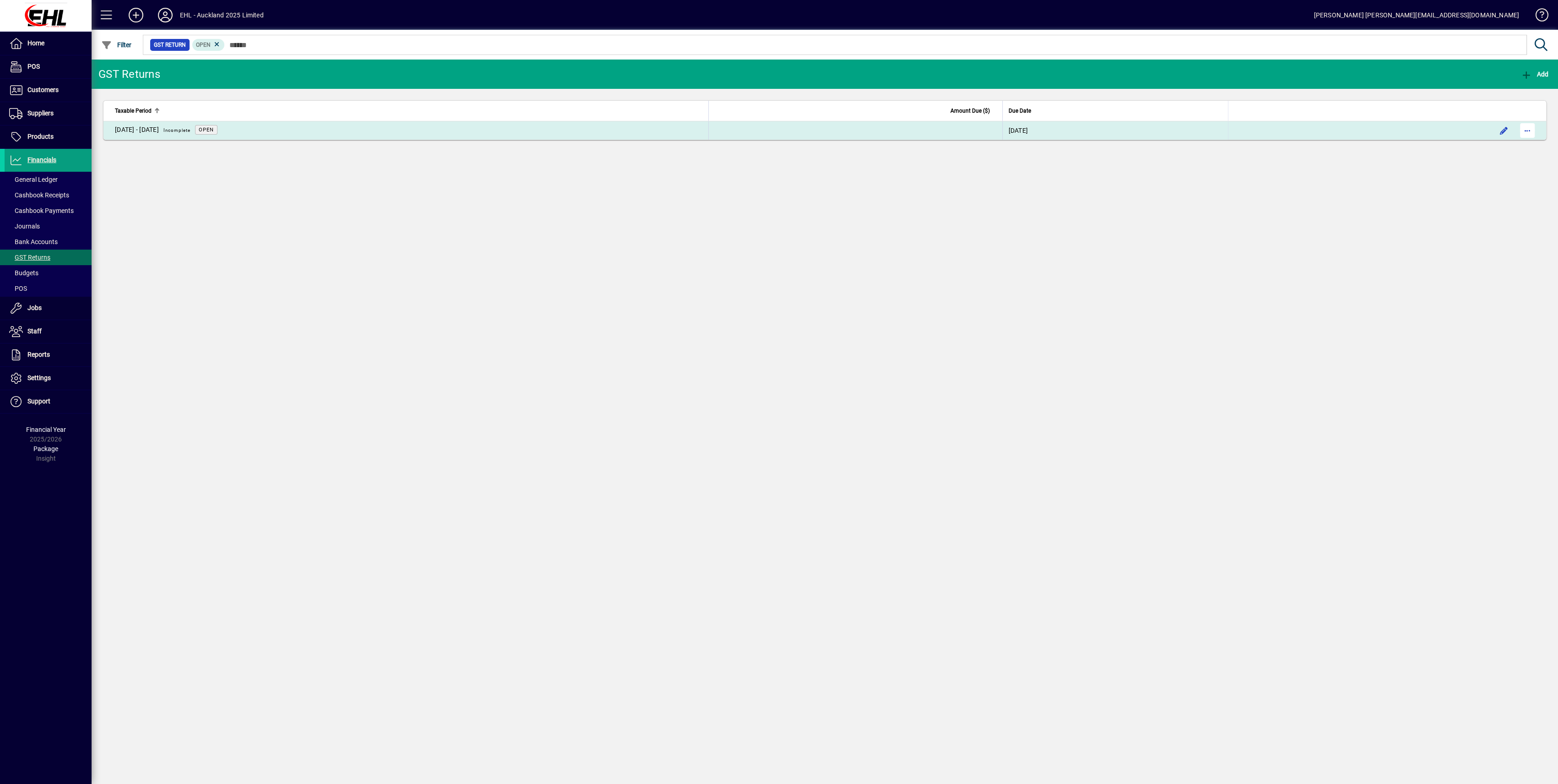
click at [1529, 127] on span "button" at bounding box center [1527, 131] width 22 height 22
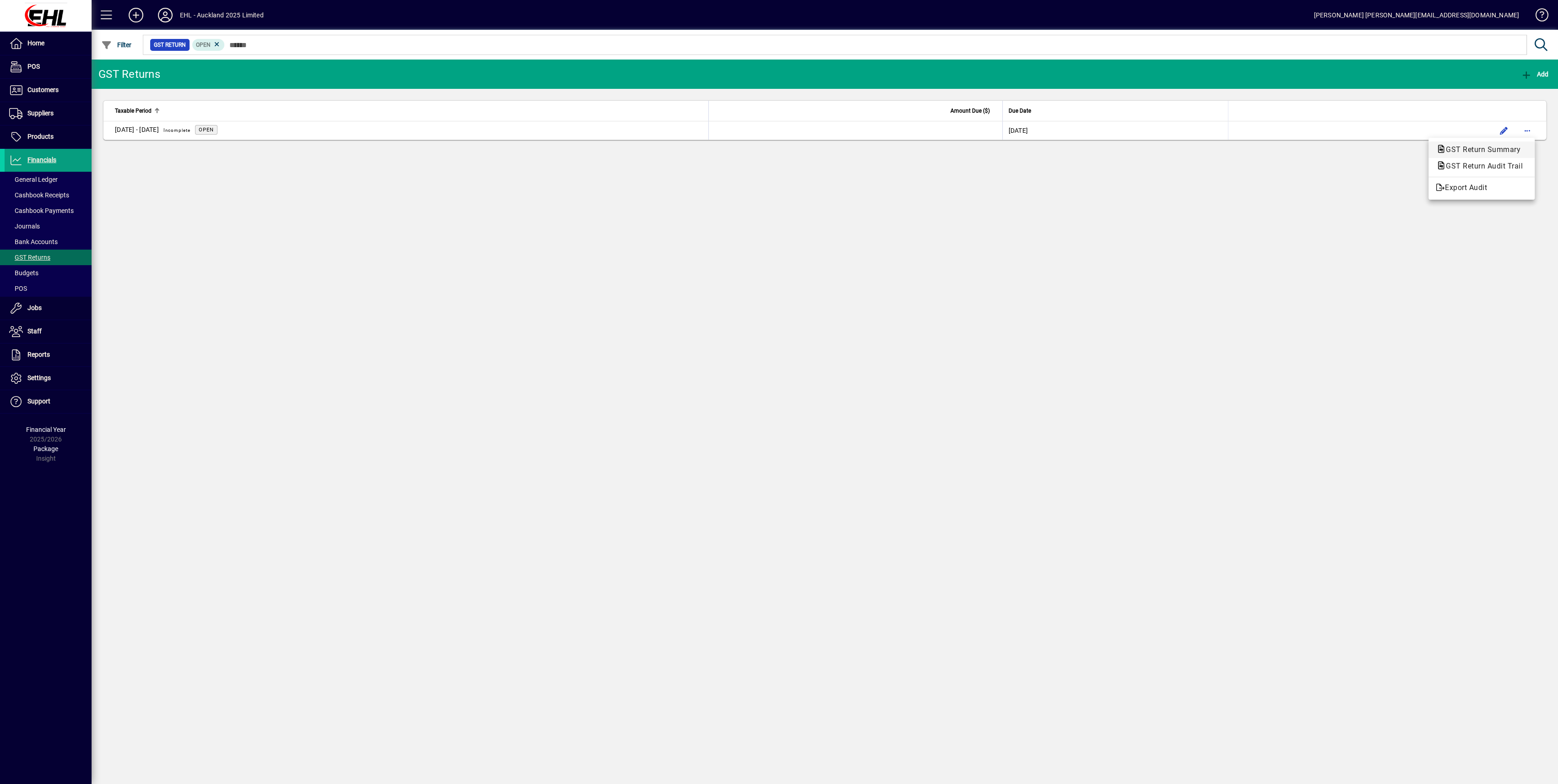
click at [1473, 150] on span "GST Return Summary" at bounding box center [1481, 149] width 89 height 9
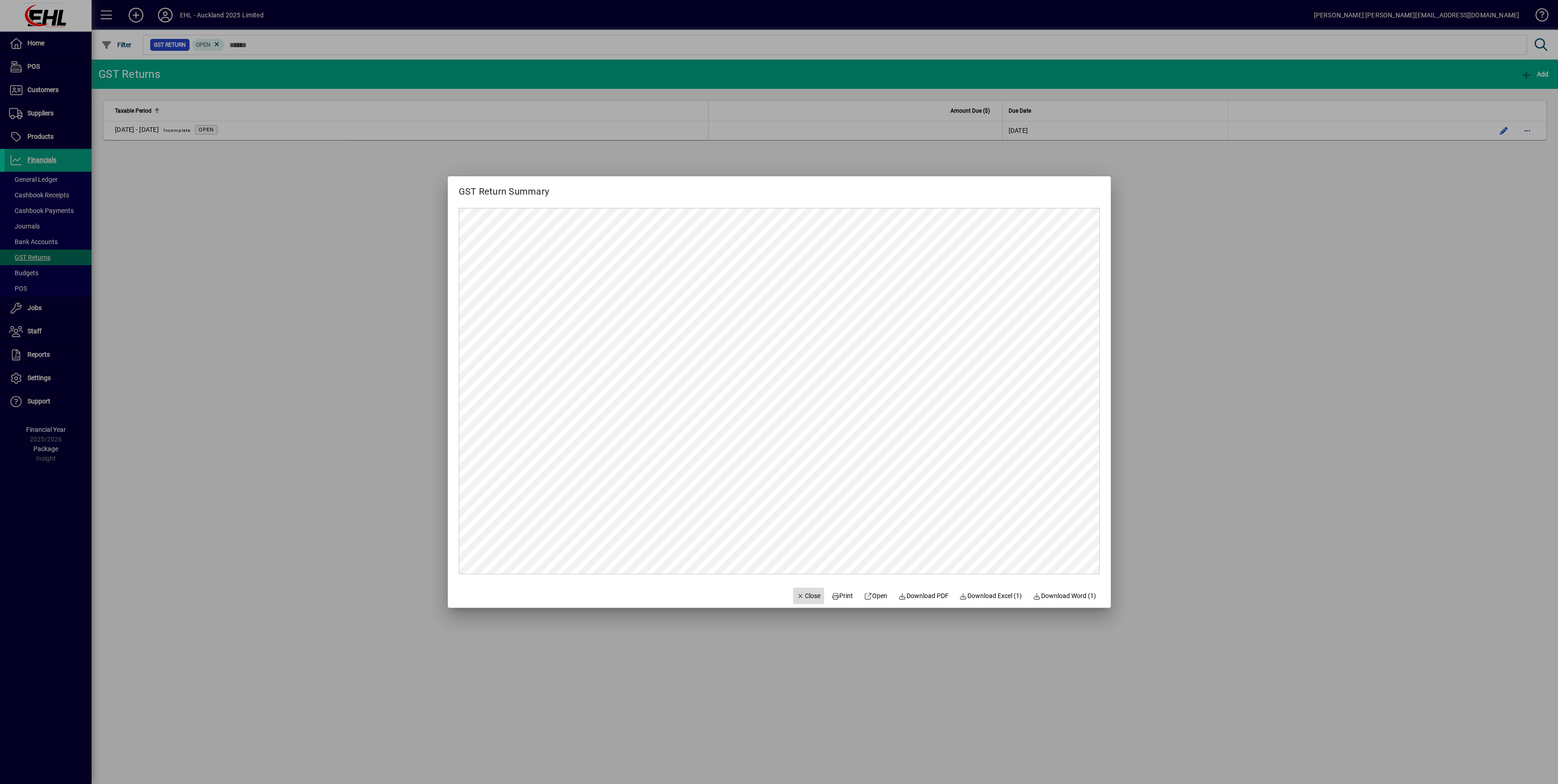
click at [804, 595] on span "Close" at bounding box center [808, 595] width 24 height 10
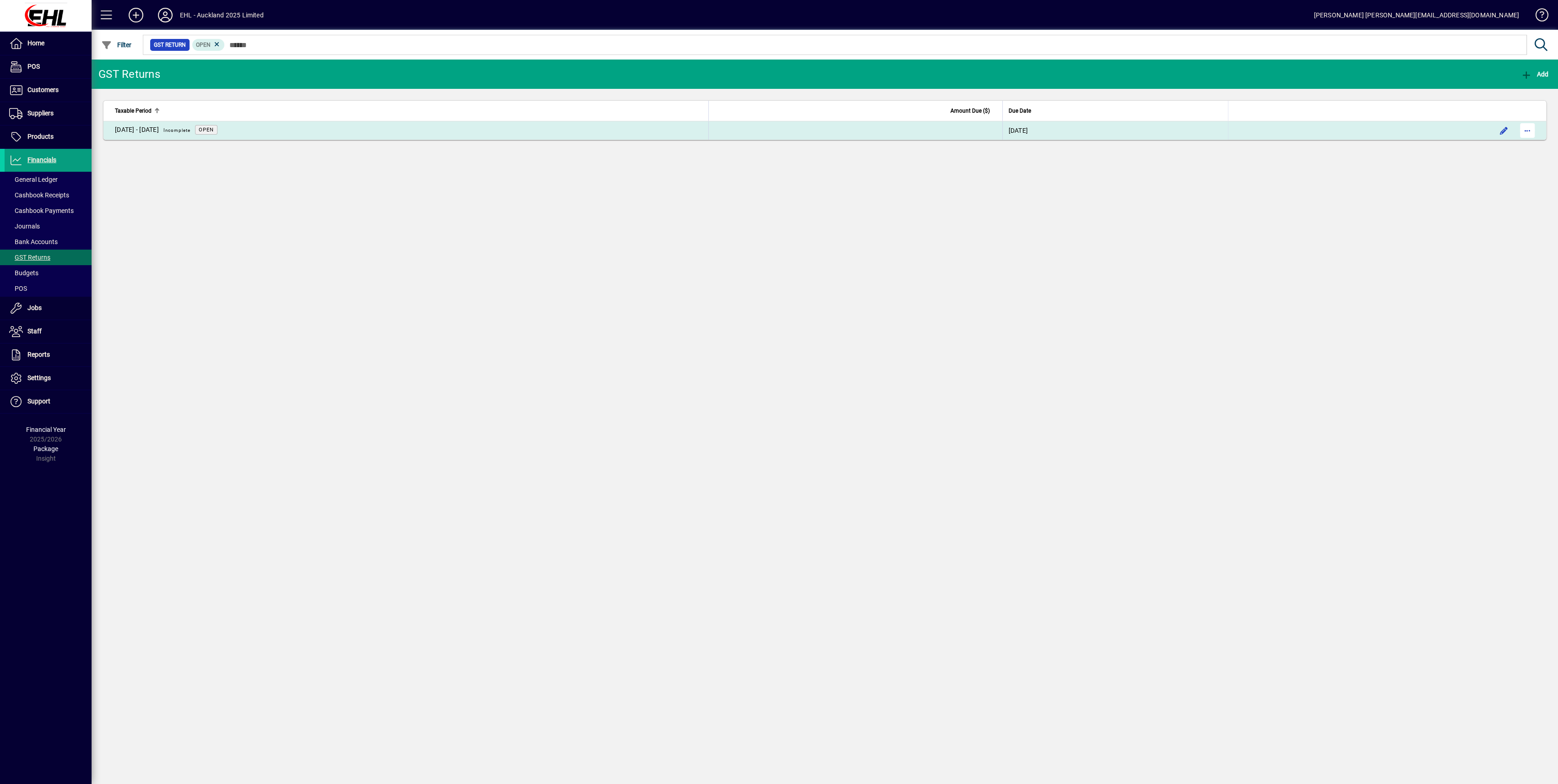
click at [1528, 131] on span "button" at bounding box center [1527, 131] width 22 height 22
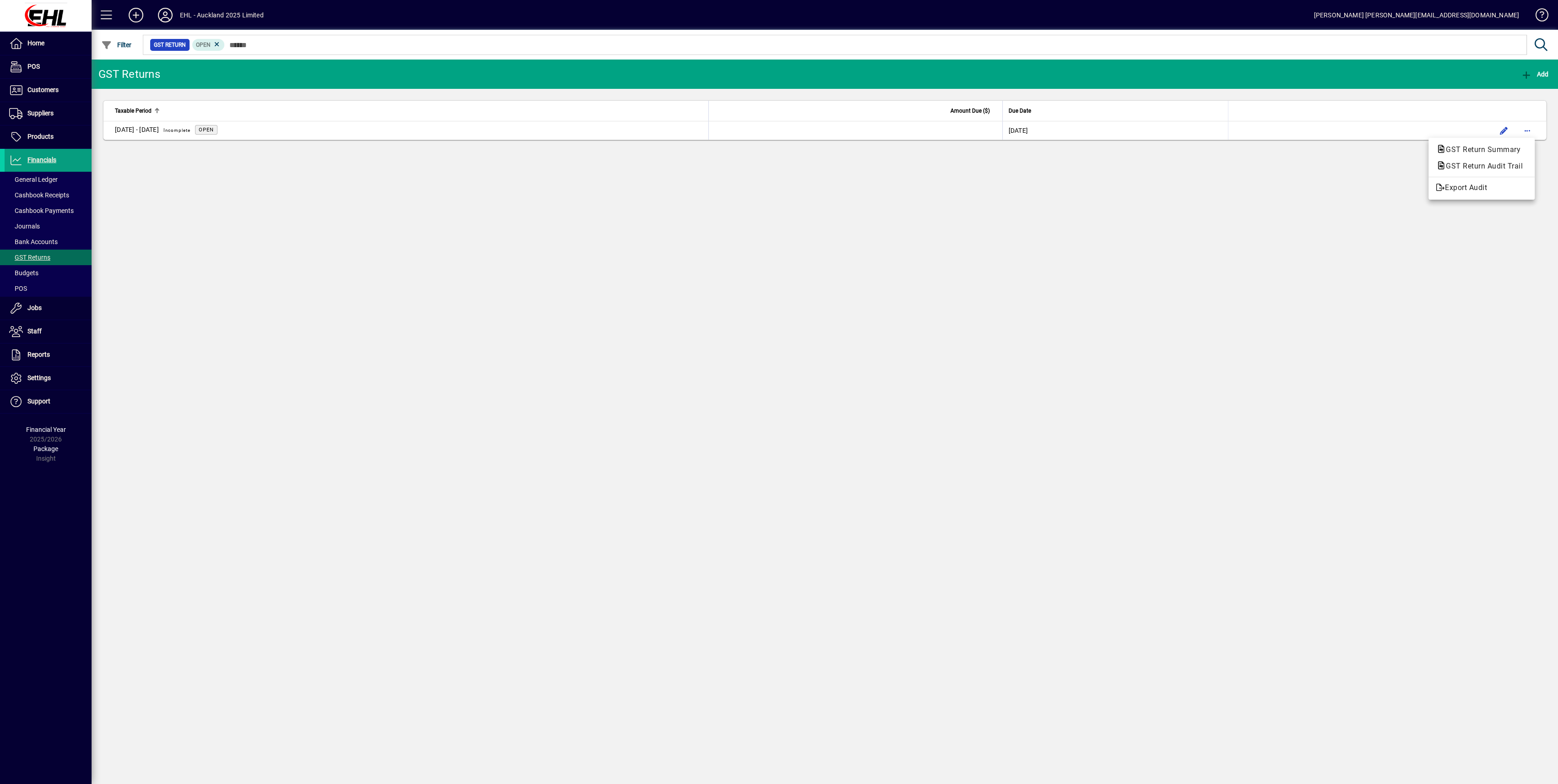
click at [1449, 319] on div at bounding box center [779, 392] width 1558 height 784
